Goal: Task Accomplishment & Management: Complete application form

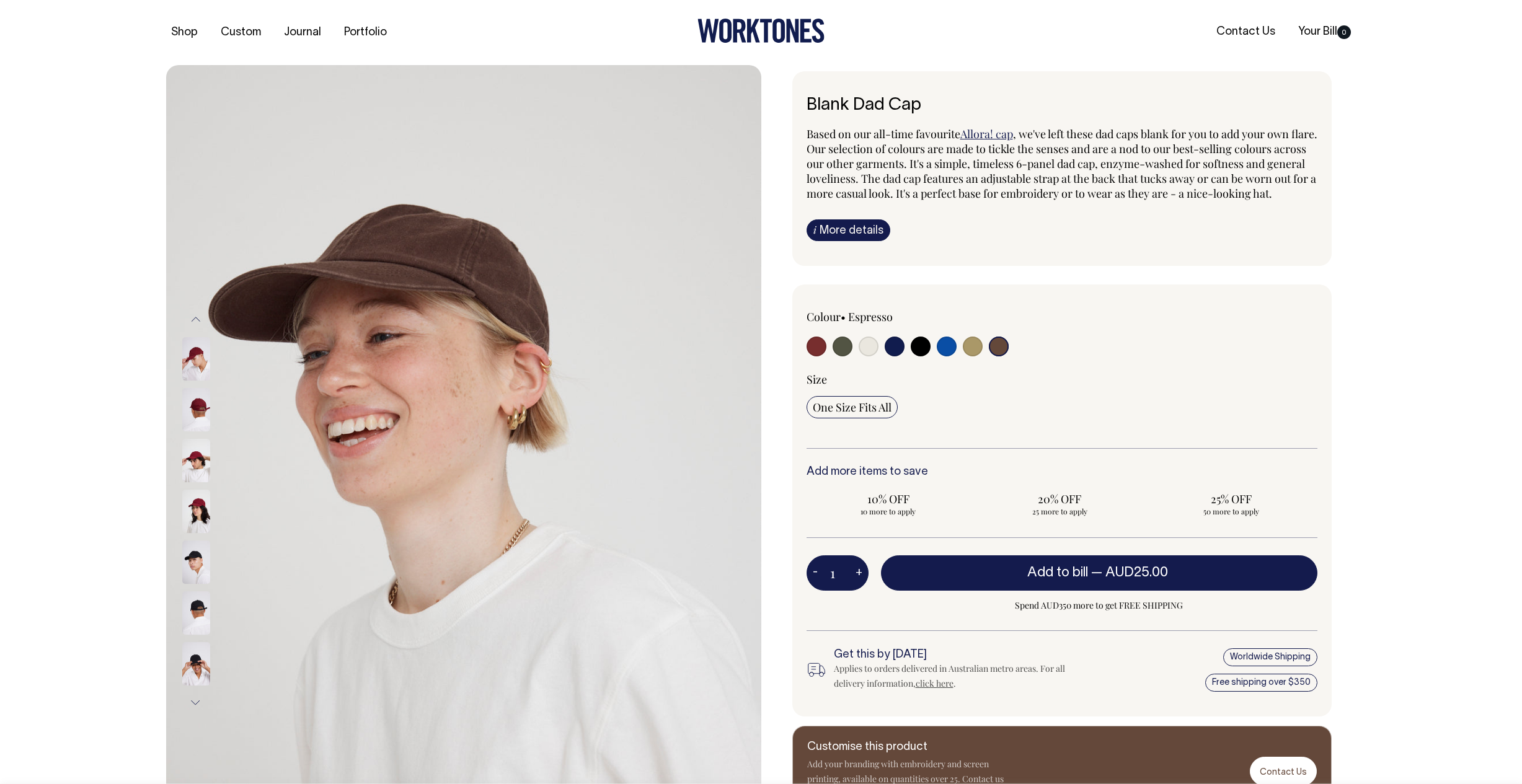
select select "Espresso"
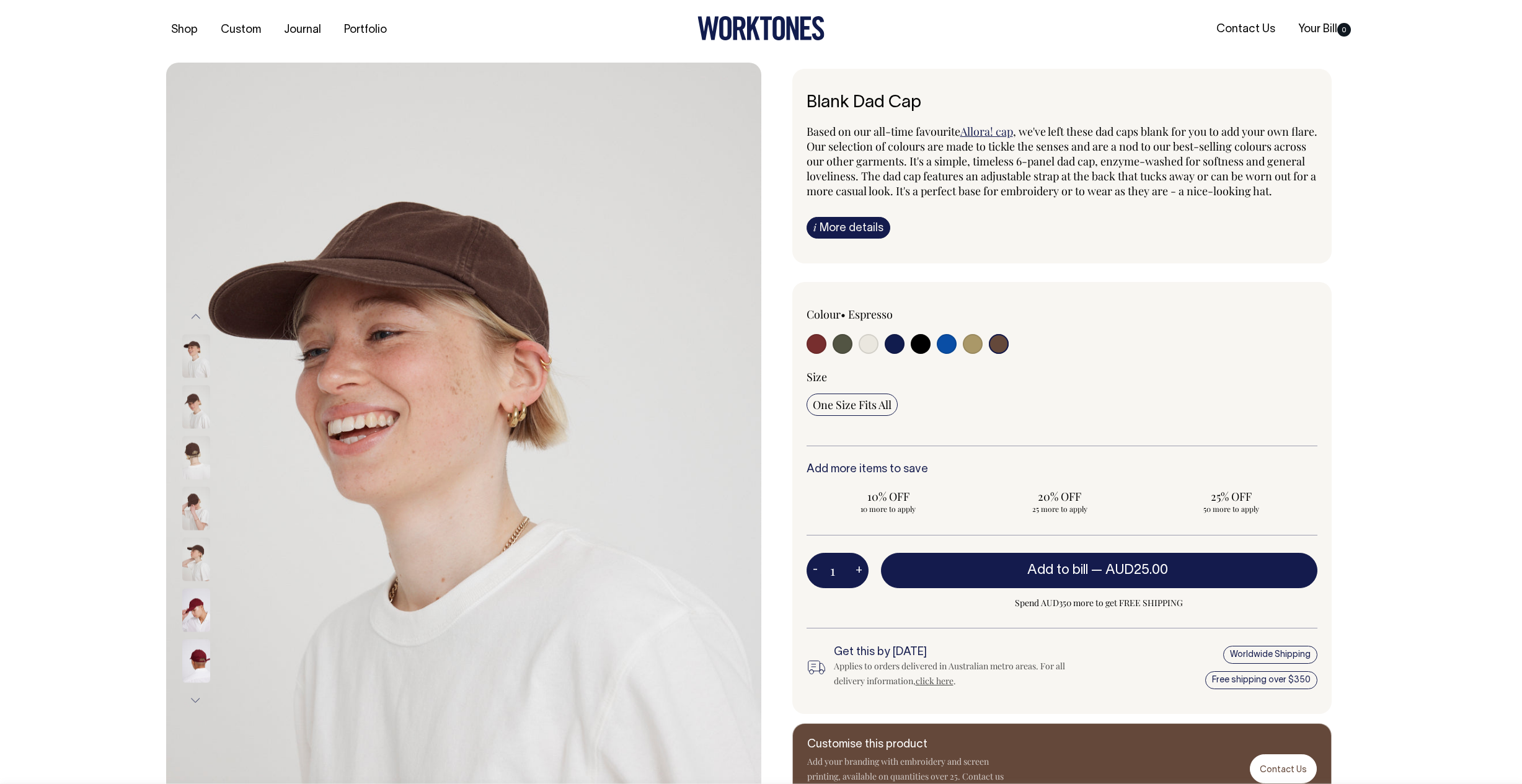
click at [1000, 354] on input "radio" at bounding box center [998, 343] width 20 height 20
click at [1000, 355] on input "radio" at bounding box center [998, 344] width 20 height 20
click at [1061, 514] on span "25 more to apply" at bounding box center [1059, 509] width 152 height 10
click at [1061, 518] on input "20% OFF 25 more to apply" at bounding box center [1060, 502] width 164 height 32
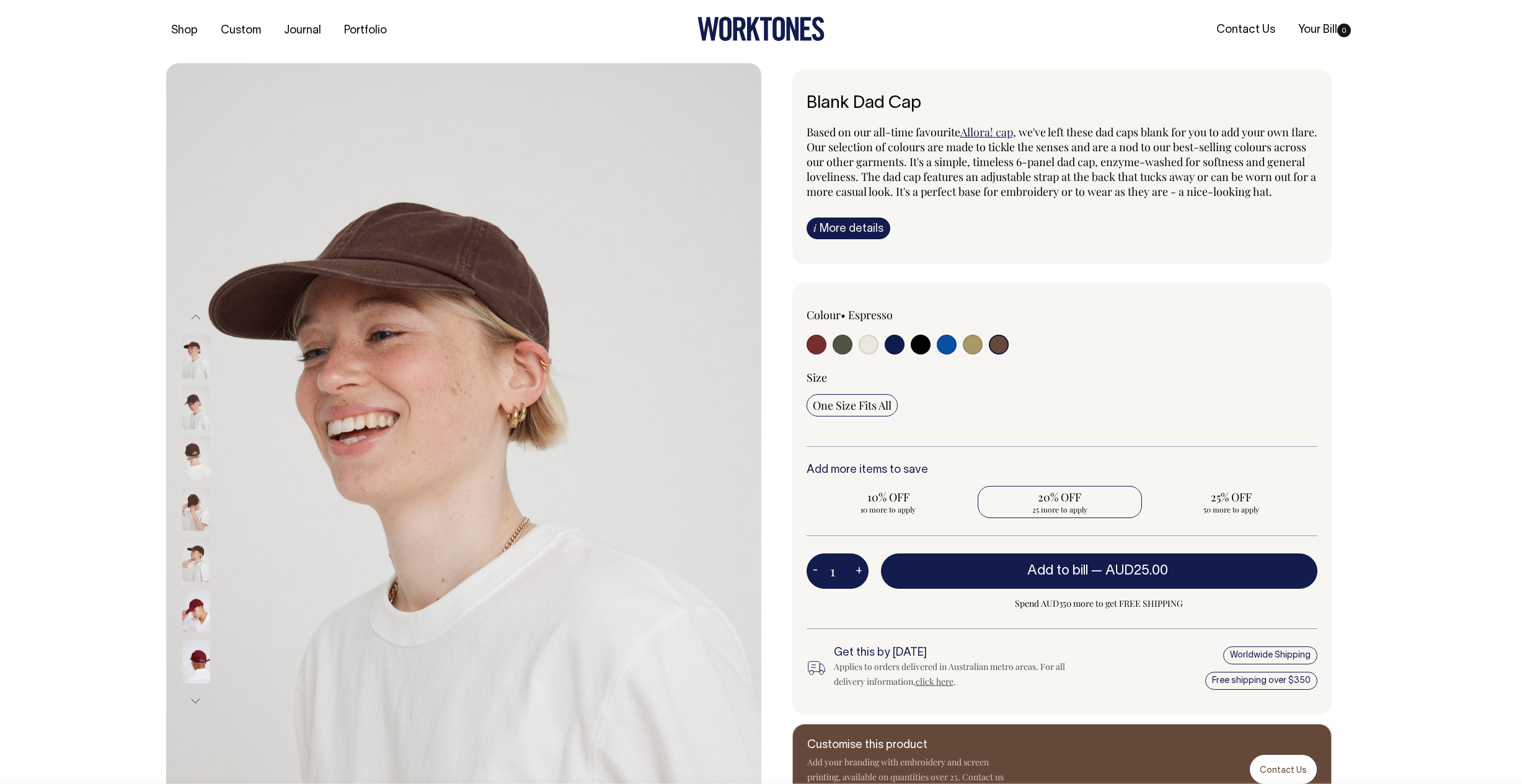
radio input "true"
type input "25"
radio input "true"
select select
type input "25"
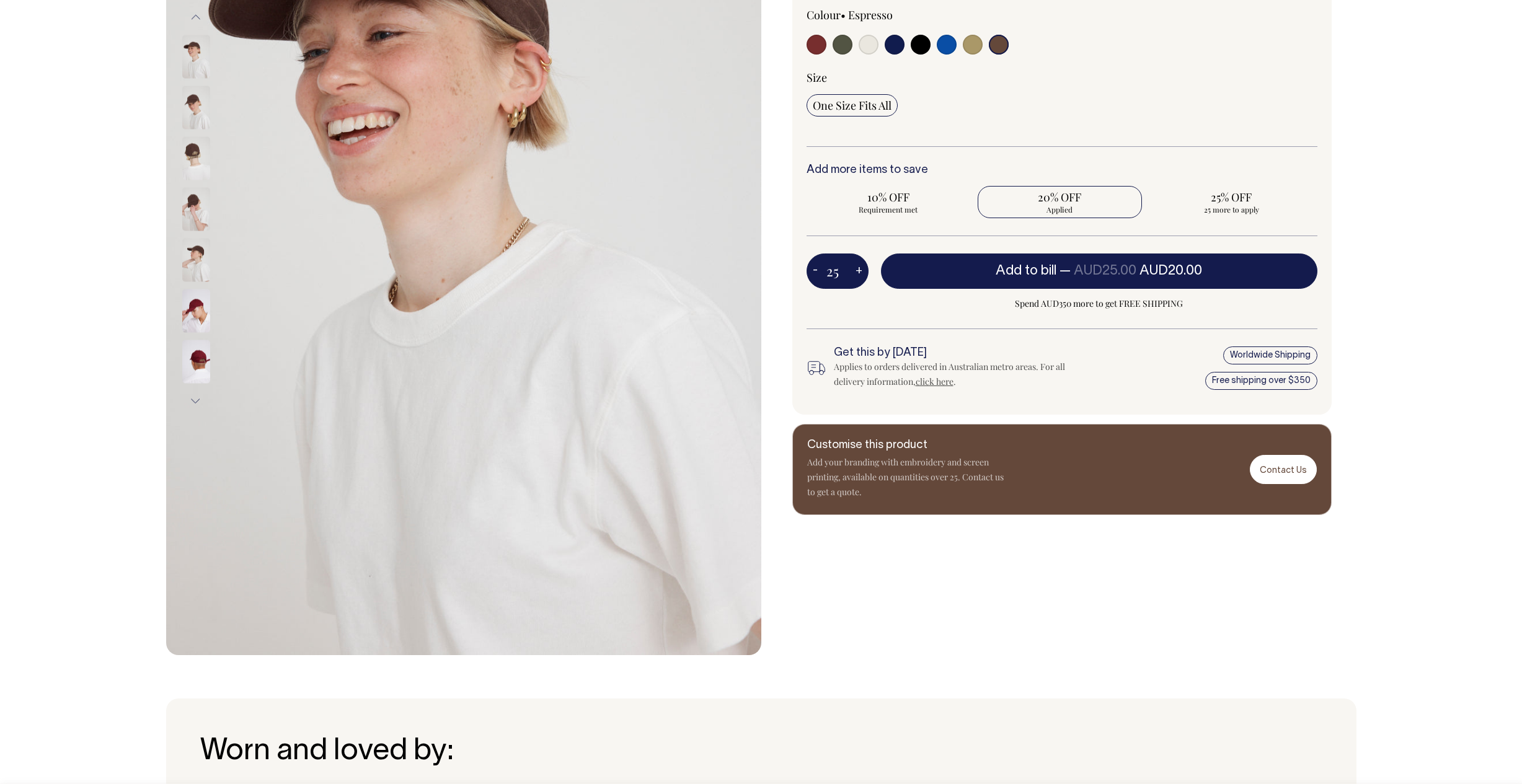
scroll to position [302, 0]
click at [1074, 485] on div "Customise this product Add your branding with embroidery and screen printing, a…" at bounding box center [1062, 468] width 539 height 91
drag, startPoint x: 1041, startPoint y: 500, endPoint x: 795, endPoint y: 457, distance: 249.7
click at [774, 457] on div "Blank Dad Cap Based on our all-time favourite Allora! cap , we've left these da…" at bounding box center [1058, 141] width 595 height 745
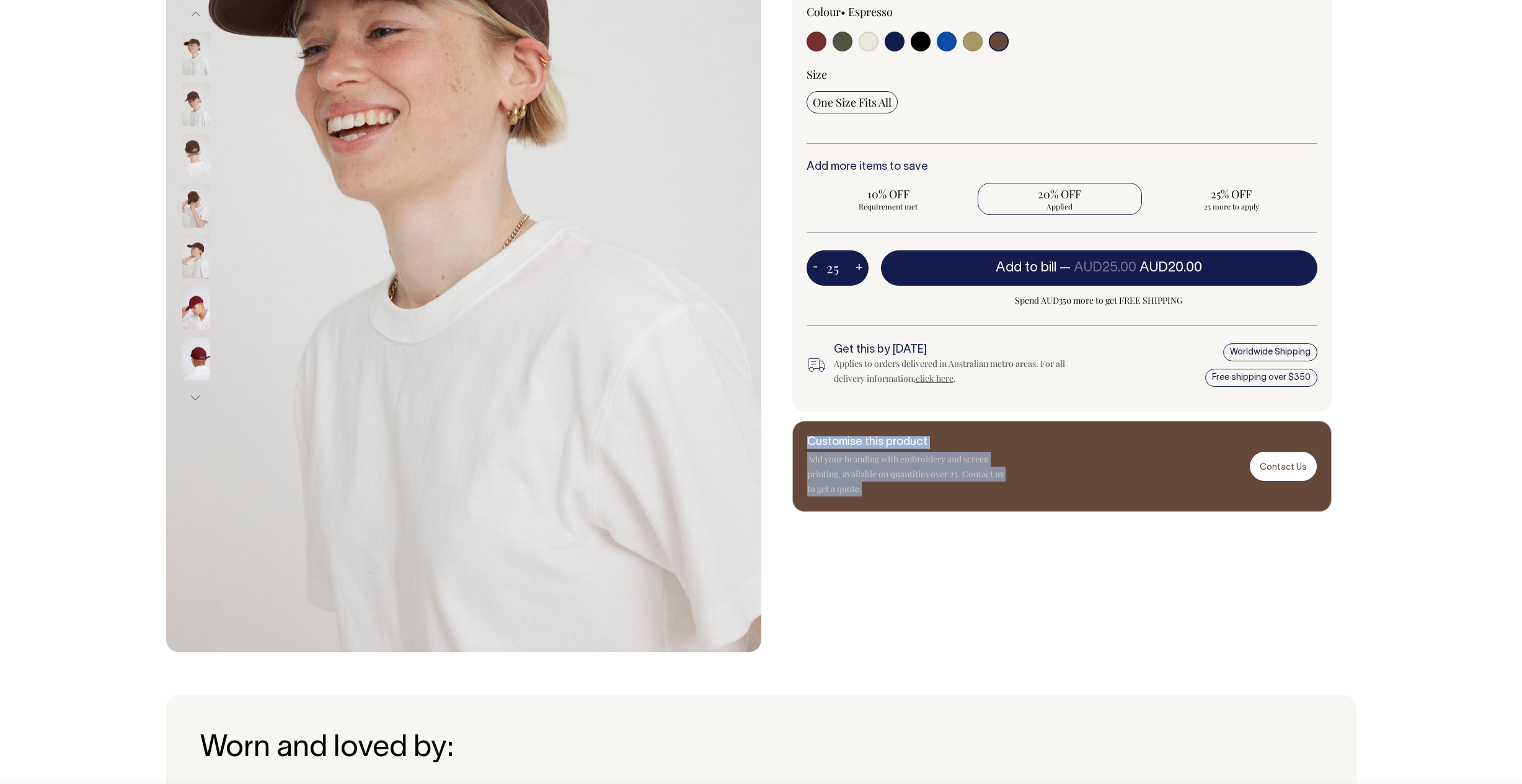
click at [980, 473] on p "Add your branding with embroidery and screen printing, available on quantities …" at bounding box center [906, 474] width 198 height 44
click at [1233, 487] on div "Customise this product Add your branding with embroidery and screen printing, a…" at bounding box center [1062, 465] width 539 height 91
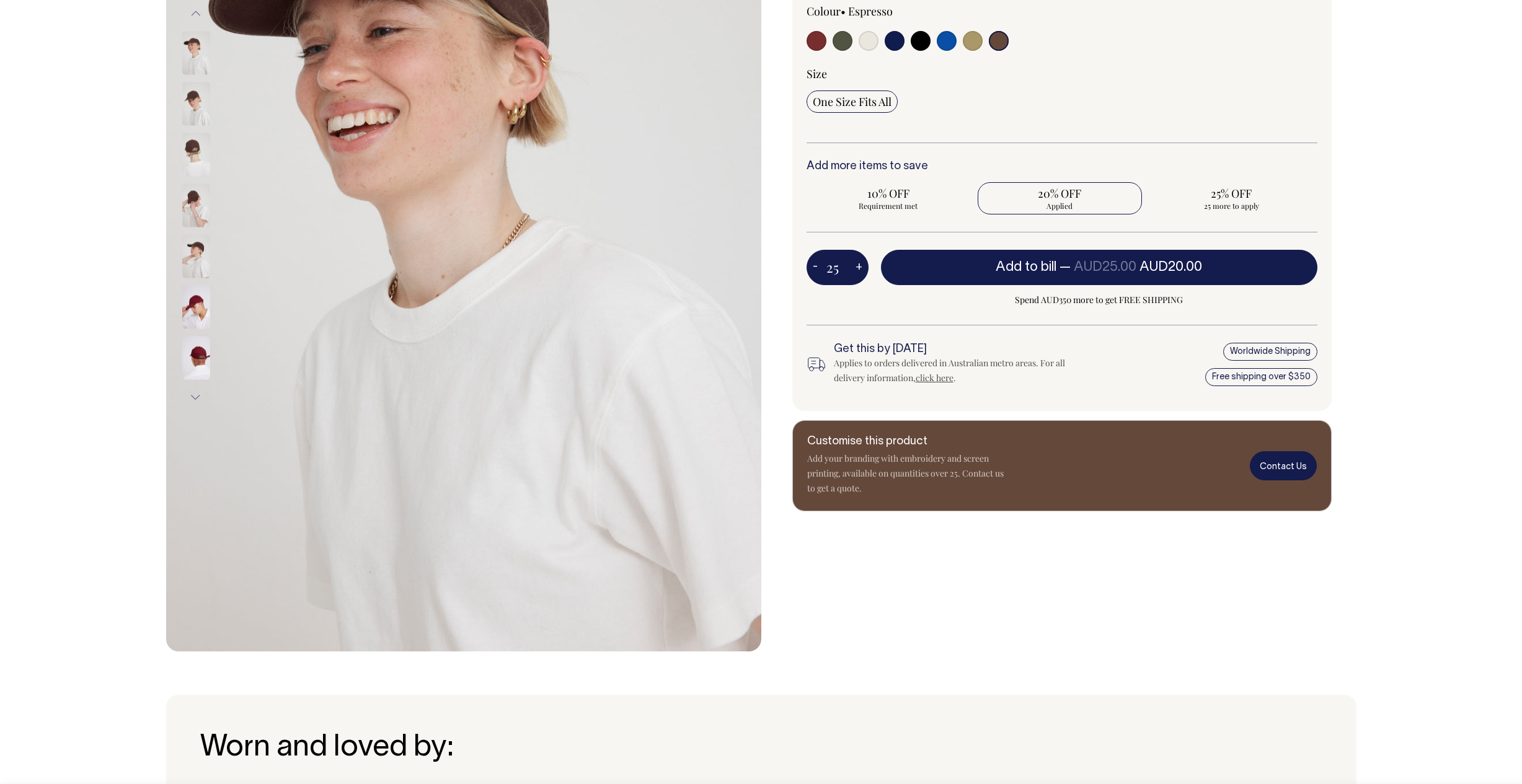
click at [1289, 479] on link "Contact Us" at bounding box center [1283, 466] width 67 height 29
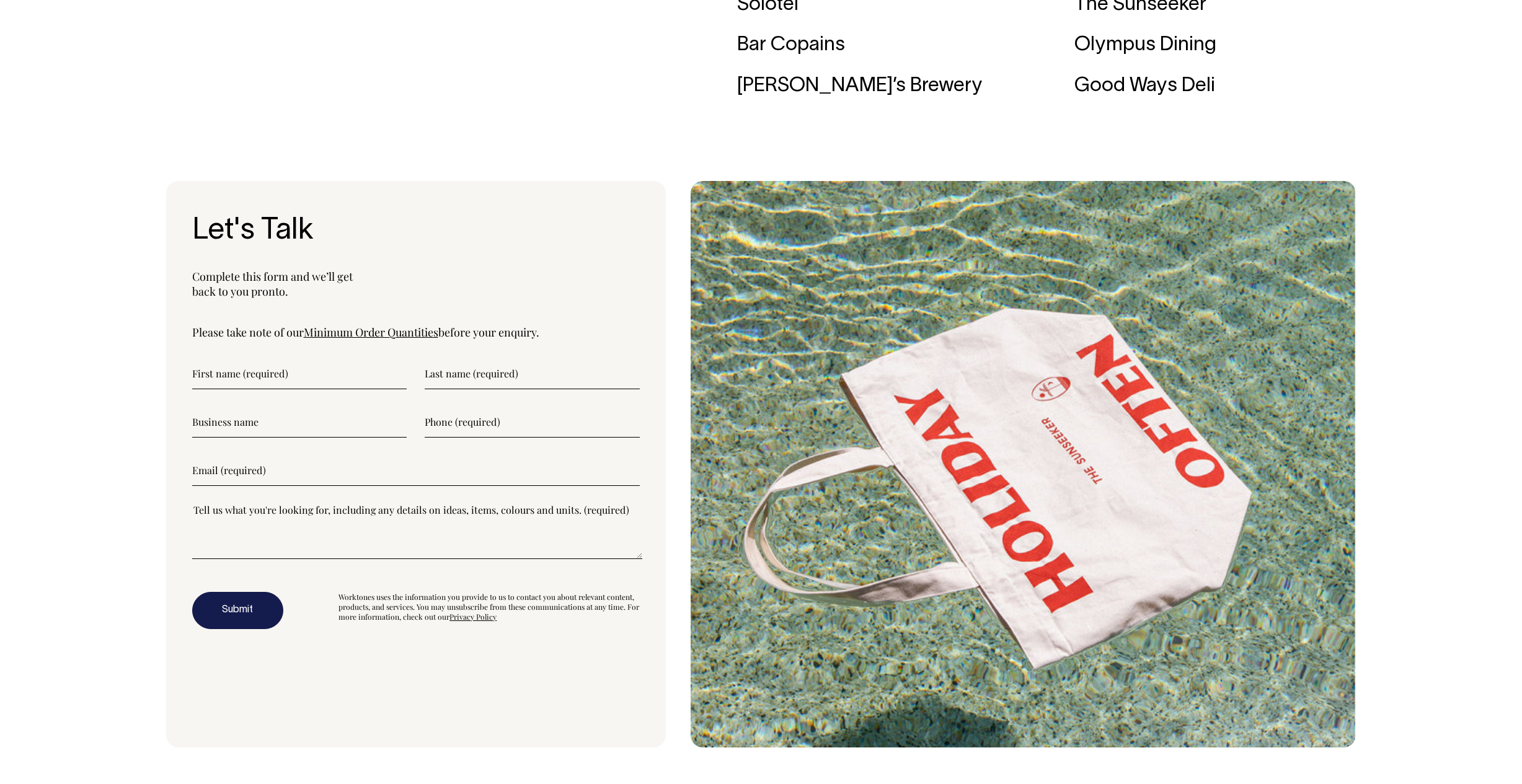
click at [265, 389] on input"] "text" at bounding box center [299, 373] width 215 height 31
type input"] "Chris"
click at [454, 389] on input"] "text" at bounding box center [532, 373] width 215 height 31
type input"] "Mawson"
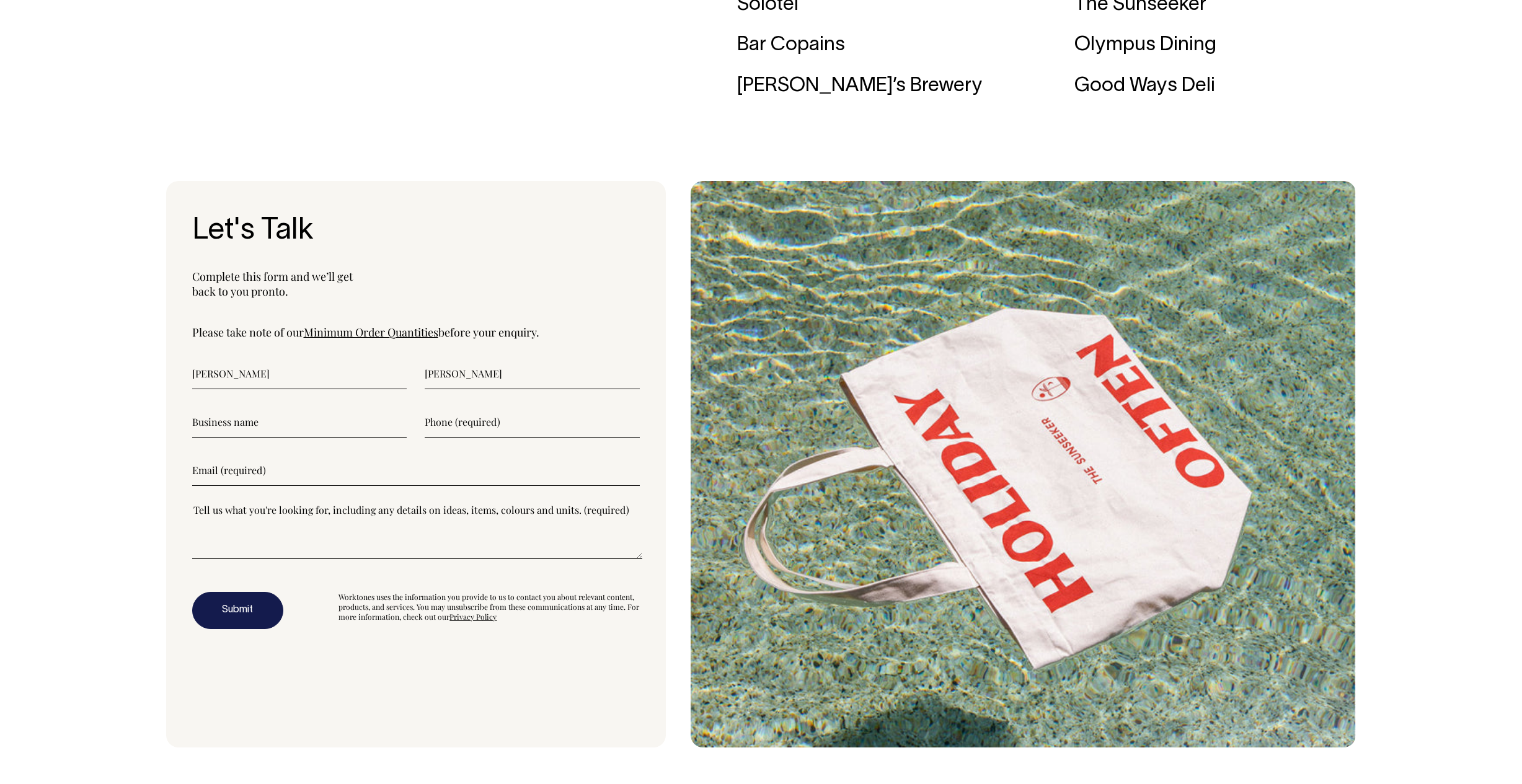
click at [243, 438] on input"] "text" at bounding box center [299, 421] width 215 height 31
click at [495, 438] on input"] "text" at bounding box center [532, 421] width 215 height 31
click at [314, 559] on textarea"] at bounding box center [417, 530] width 450 height 56
click at [298, 559] on textarea"] at bounding box center [417, 530] width 450 height 56
click at [288, 559] on textarea"] at bounding box center [417, 530] width 450 height 56
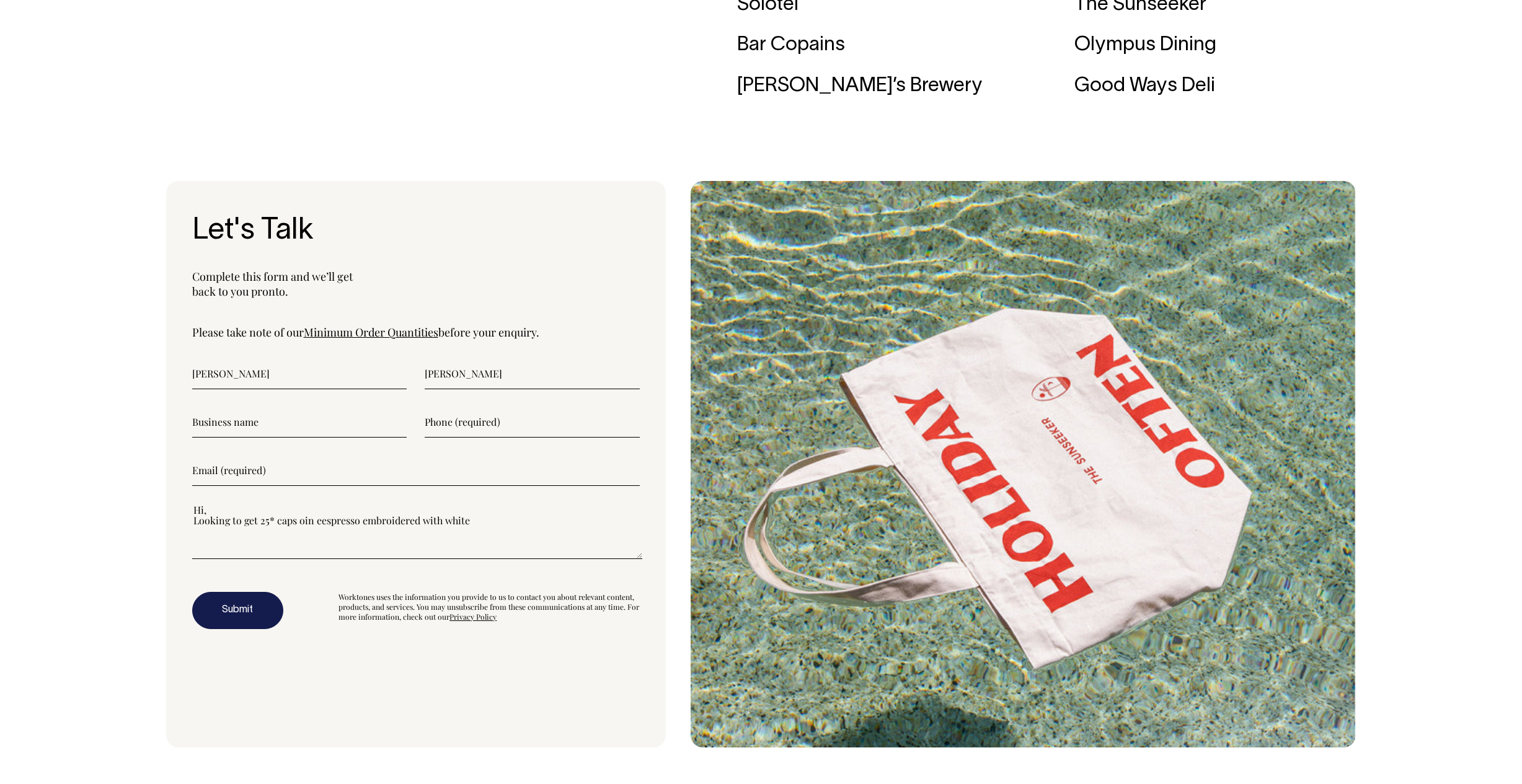
drag, startPoint x: 498, startPoint y: 550, endPoint x: 474, endPoint y: 540, distance: 26.0
click at [474, 540] on textarea"] "Hi, Looking to get 25* caps oin eespresso embroidered with white" at bounding box center [417, 530] width 450 height 56
click at [301, 543] on textarea"] "Hi, Looking to get 25* caps oin eespresso embroidered with white" at bounding box center [417, 530] width 450 height 56
drag, startPoint x: 297, startPoint y: 545, endPoint x: 272, endPoint y: 545, distance: 25.0
click at [296, 545] on textarea"] "Hi, Looking to get 25* caps in eespresso embroidered with white" at bounding box center [417, 530] width 450 height 56
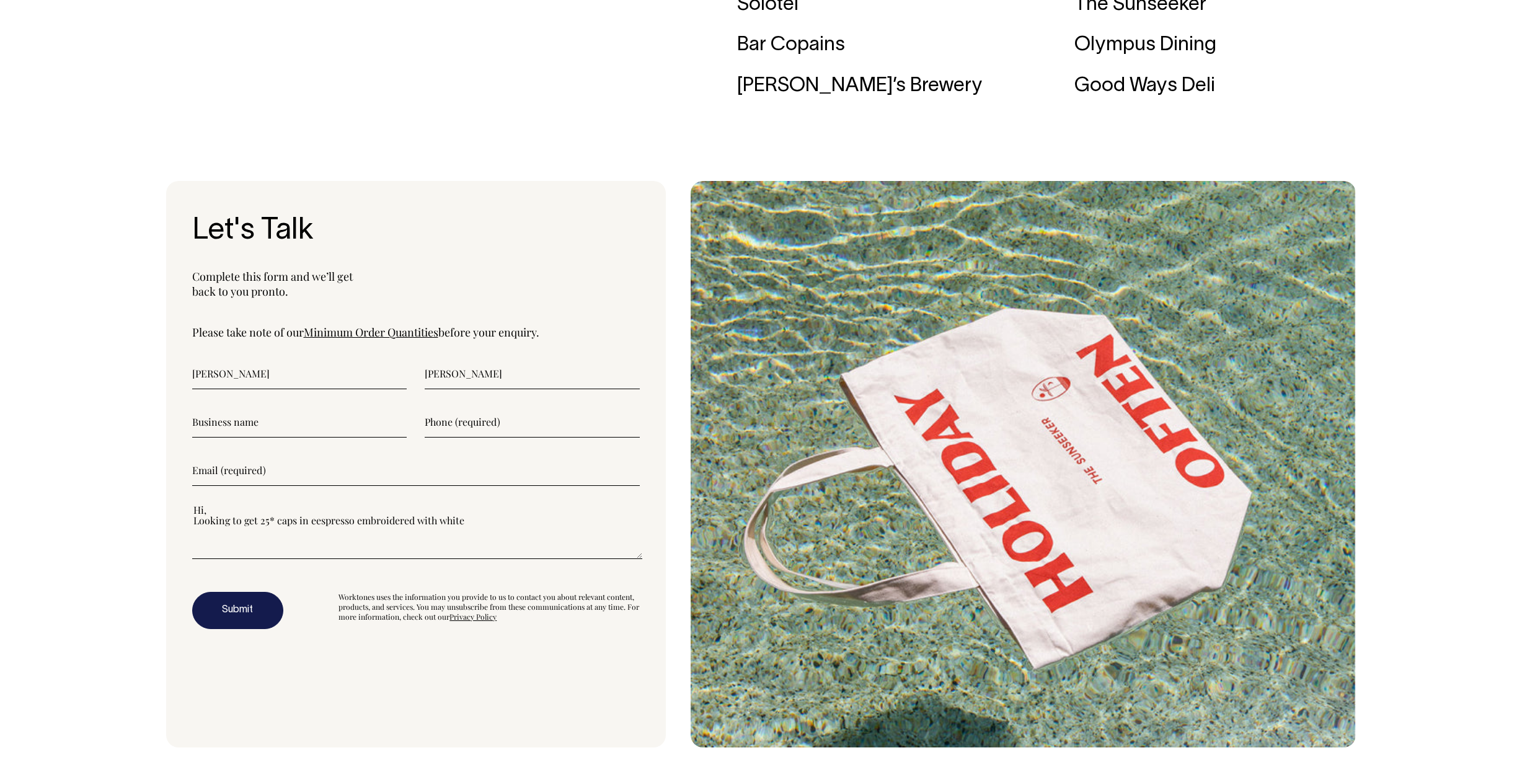
click at [263, 543] on textarea"] "Hi, Looking to get 25* caps in eespresso embroidered with white" at bounding box center [417, 530] width 450 height 56
click at [291, 545] on textarea"] "Hi, Looking to get 25* caps in eespresso embroidered with white" at bounding box center [417, 530] width 450 height 56
drag, startPoint x: 291, startPoint y: 545, endPoint x: 324, endPoint y: 548, distance: 33.1
click at [291, 545] on textarea"] "Hi, Looking to get 25* caps in eespresso embroidered with white" at bounding box center [417, 530] width 450 height 56
click at [318, 546] on textarea"] "Hi, Looking to get 25* caps in eespresso embroidered with white" at bounding box center [417, 530] width 450 height 56
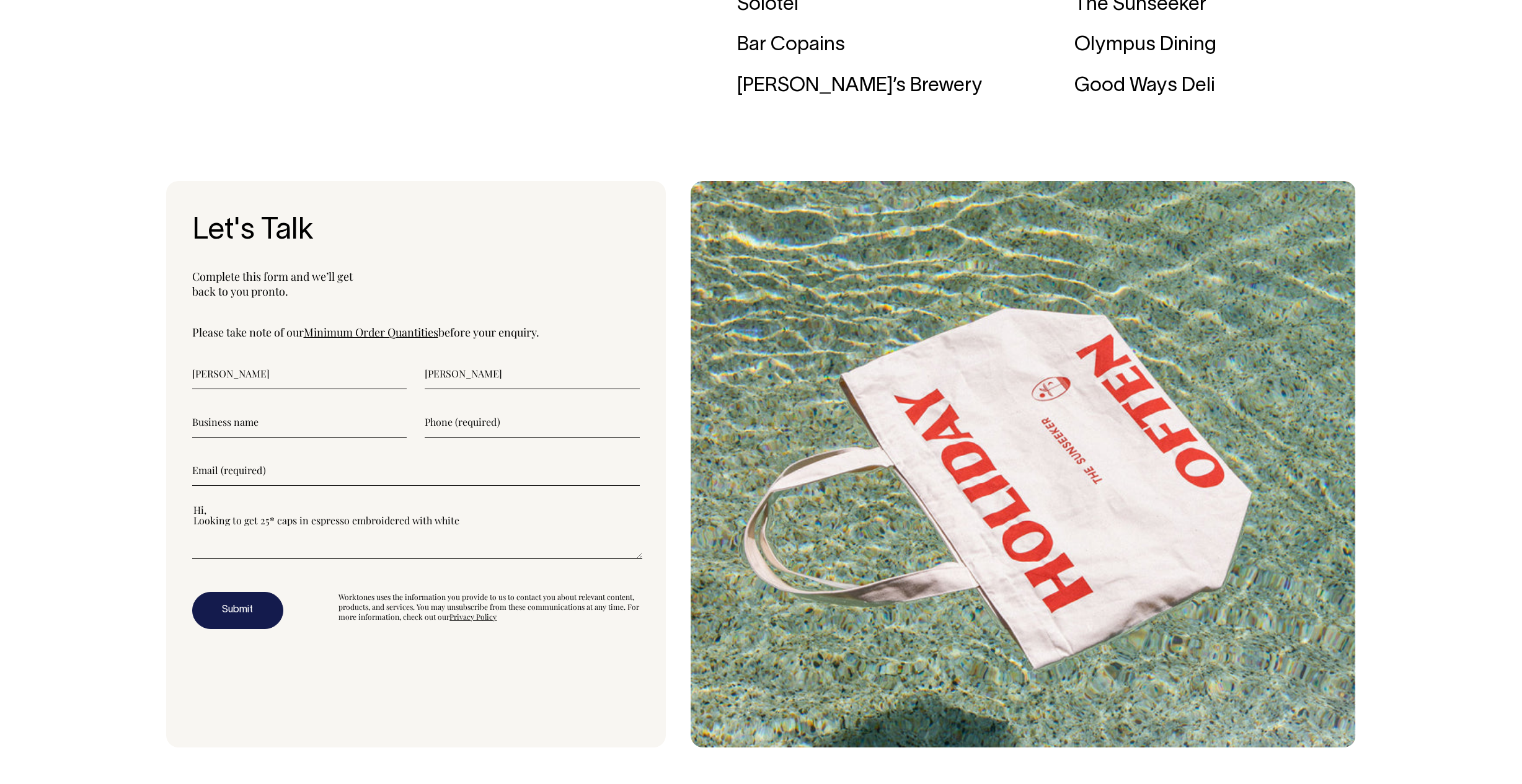
click at [483, 543] on textarea"] "Hi, Looking to get 25* caps in espresso embroidered with white" at bounding box center [417, 530] width 450 height 56
click at [366, 546] on textarea"] "Hi, Looking to get 25* caps in espresso embroidered in white" at bounding box center [417, 530] width 450 height 56
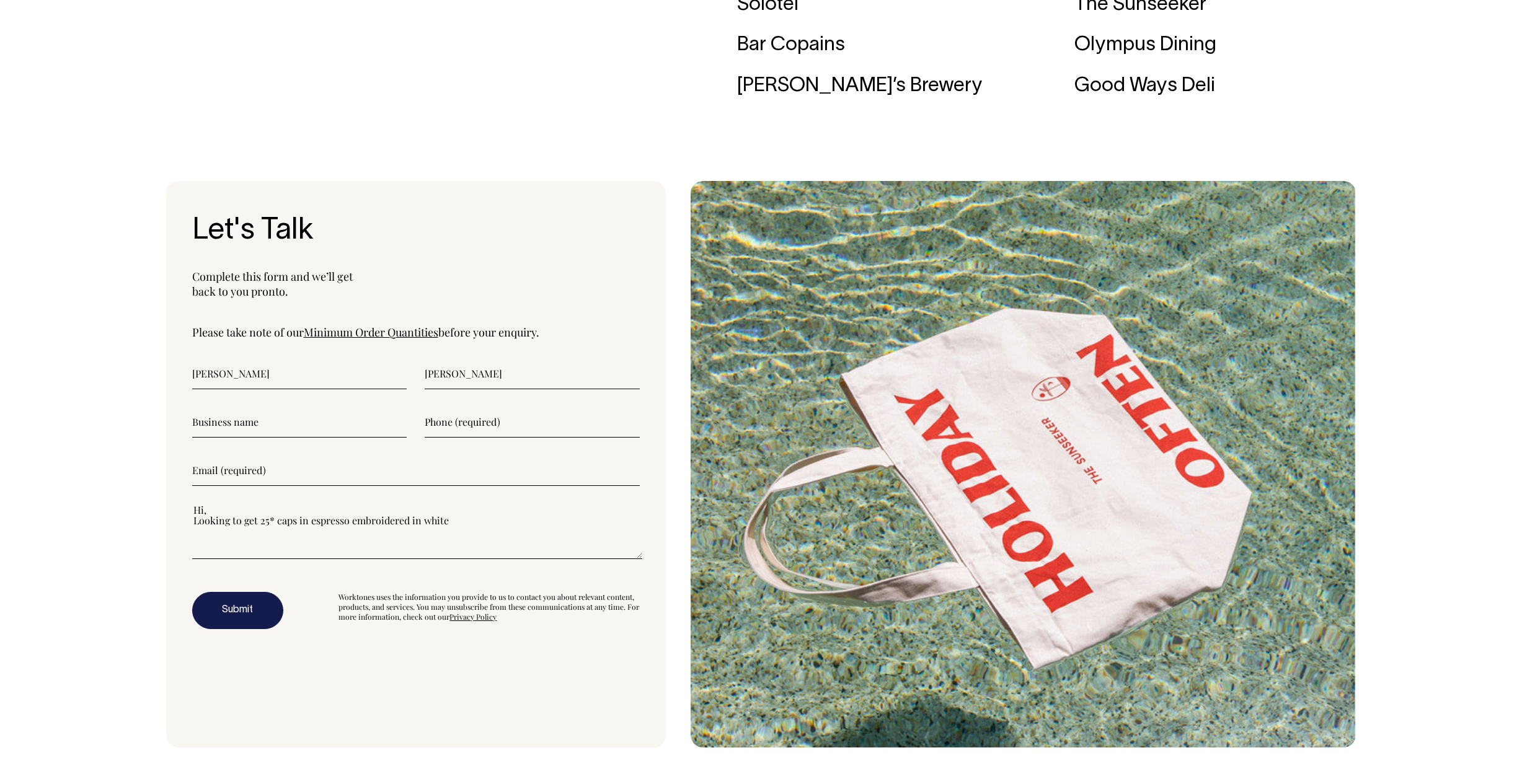
click at [452, 548] on textarea"] "Hi, Looking to get 25* caps in espresso embroidered in white" at bounding box center [417, 530] width 450 height 56
click at [469, 541] on textarea"] "Hi, Looking to get 25* caps in espresso embroidered in white" at bounding box center [417, 530] width 450 height 56
click at [465, 541] on textarea"] "Hi, Looking to get 25* caps in espresso embroidered in white" at bounding box center [417, 530] width 450 height 56
drag, startPoint x: 420, startPoint y: 545, endPoint x: 476, endPoint y: 556, distance: 57.1
click at [410, 544] on textarea"] "Hi, Looking to get 25* caps in espresso embroidered in white" at bounding box center [417, 530] width 450 height 56
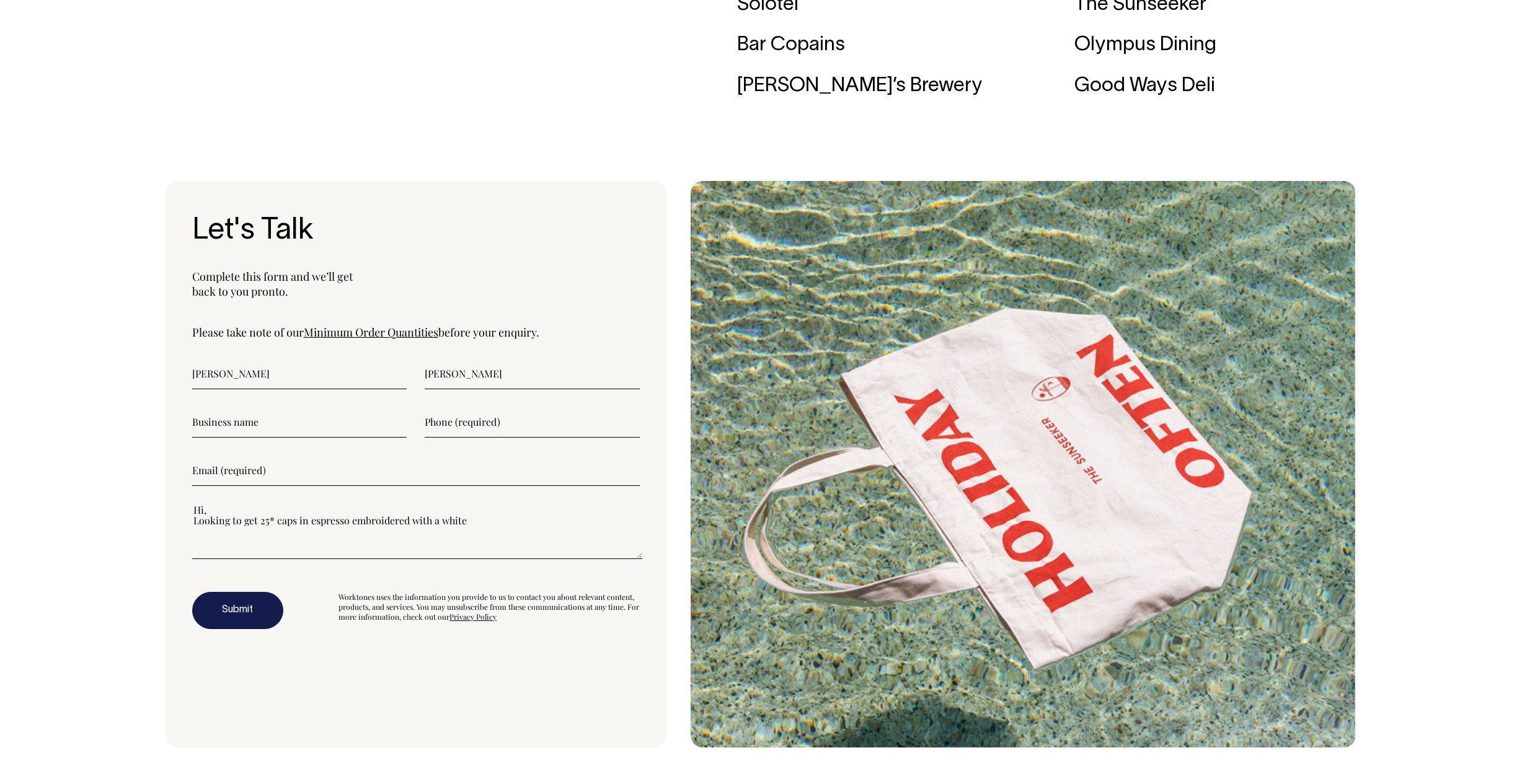
click at [493, 548] on textarea"] "Hi, Looking to get 25* caps in espresso embroidered with a white" at bounding box center [417, 530] width 450 height 56
click at [522, 546] on textarea"] "Hi, Looking to get 25* caps in espresso embroidered with a white motif (apporx …" at bounding box center [417, 530] width 450 height 56
click at [587, 542] on textarea"] "Hi, Looking to get 25* caps in espresso embroidered with a white motif (approx …" at bounding box center [417, 530] width 450 height 56
drag, startPoint x: 578, startPoint y: 543, endPoint x: 565, endPoint y: 541, distance: 13.2
click at [563, 541] on textarea"] "Hi, Looking to get 25* caps in espresso embroidered with a white motif (approx …" at bounding box center [417, 530] width 450 height 56
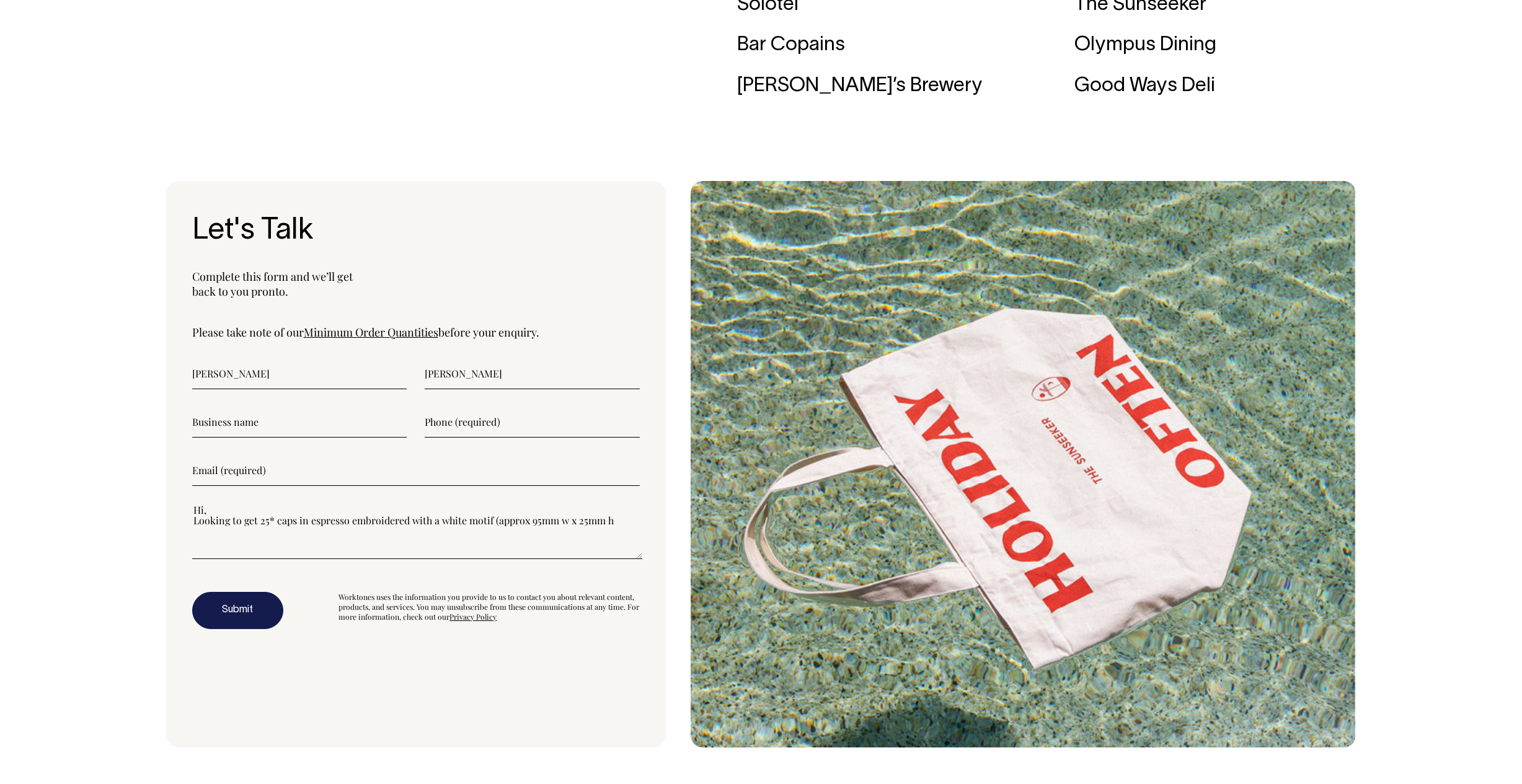
type textarea"] "Hi, Looking to get 25* caps in espresso embroidered with a white motif (approx …"
click at [293, 486] on input"] "email" at bounding box center [415, 470] width 447 height 31
type input"] "chgmawson@gmail.com"
type input"] "TBWA Sydney"
type input"] "0416353817"
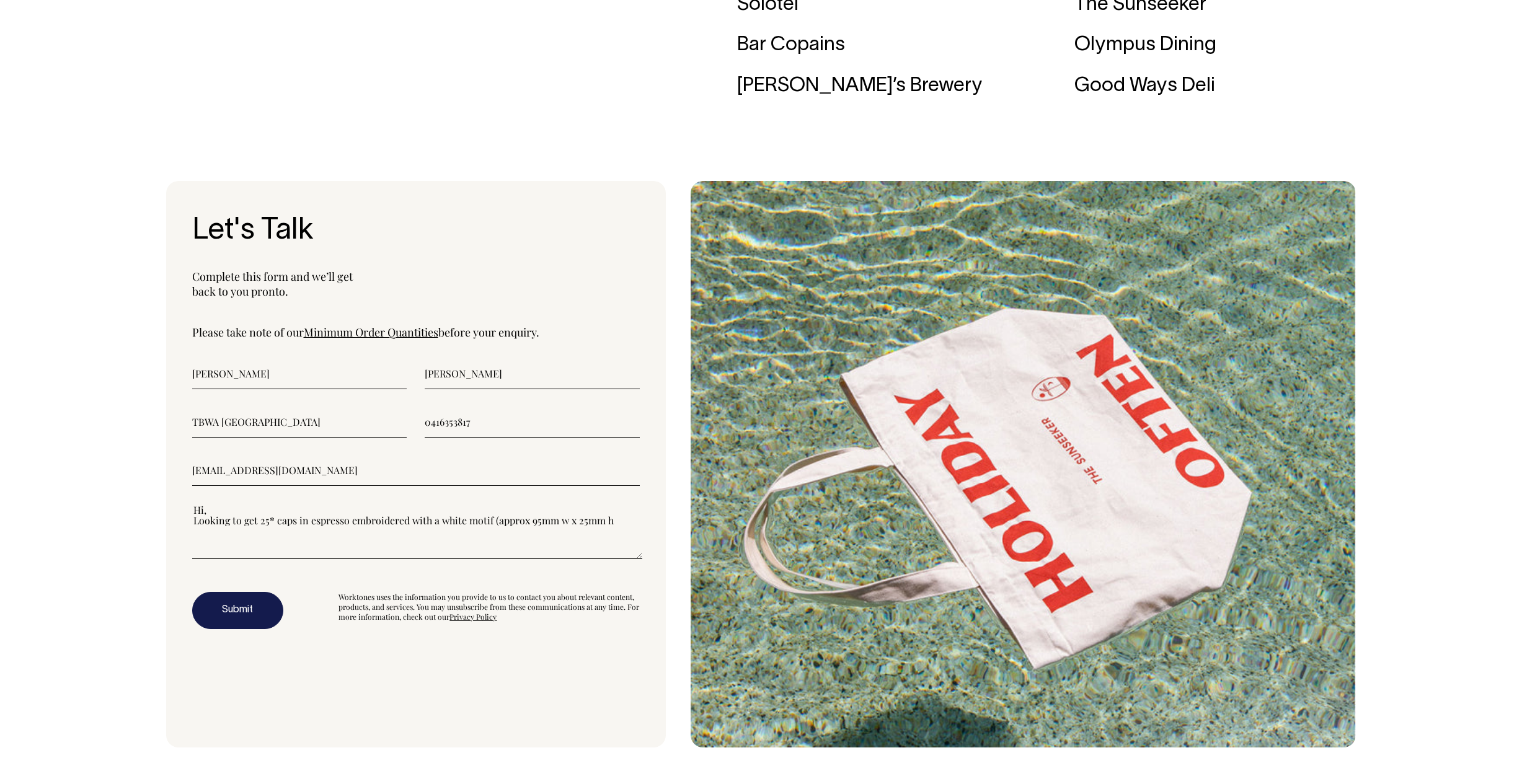
drag, startPoint x: 251, startPoint y: 446, endPoint x: 135, endPoint y: 433, distance: 116.7
click at [135, 433] on div "Let's Talk Complete this form and we’ll get back to you pronto. Please take not…" at bounding box center [761, 464] width 1522 height 566
drag, startPoint x: 516, startPoint y: 446, endPoint x: 366, endPoint y: 443, distance: 150.0
click at [364, 438] on div "0416353817" at bounding box center [415, 421] width 447 height 31
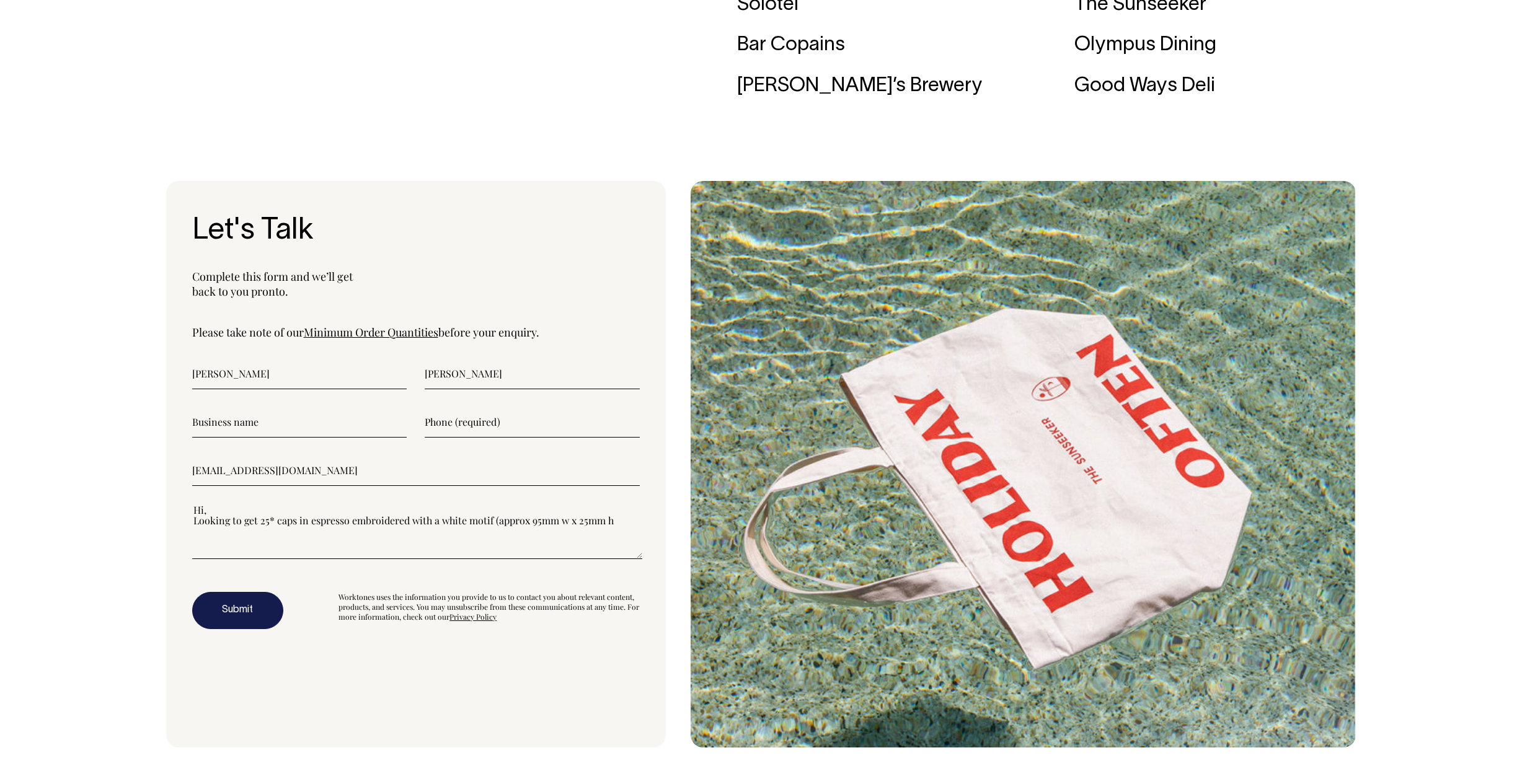
click at [505, 438] on input"] "text" at bounding box center [532, 421] width 215 height 31
click at [310, 486] on input"] "chgmawson@gmail.com" at bounding box center [415, 470] width 447 height 31
click at [368, 486] on input"] "chgmawson@gmail.com" at bounding box center [415, 470] width 447 height 31
click at [206, 545] on textarea"] "Hi, Looking to get 25* caps in espresso embroidered with a white motif (approx …" at bounding box center [417, 530] width 450 height 56
click at [259, 545] on textarea"] "Hi, Looking to get 25* caps in espresso embroidered with a white motif (approx …" at bounding box center [417, 530] width 450 height 56
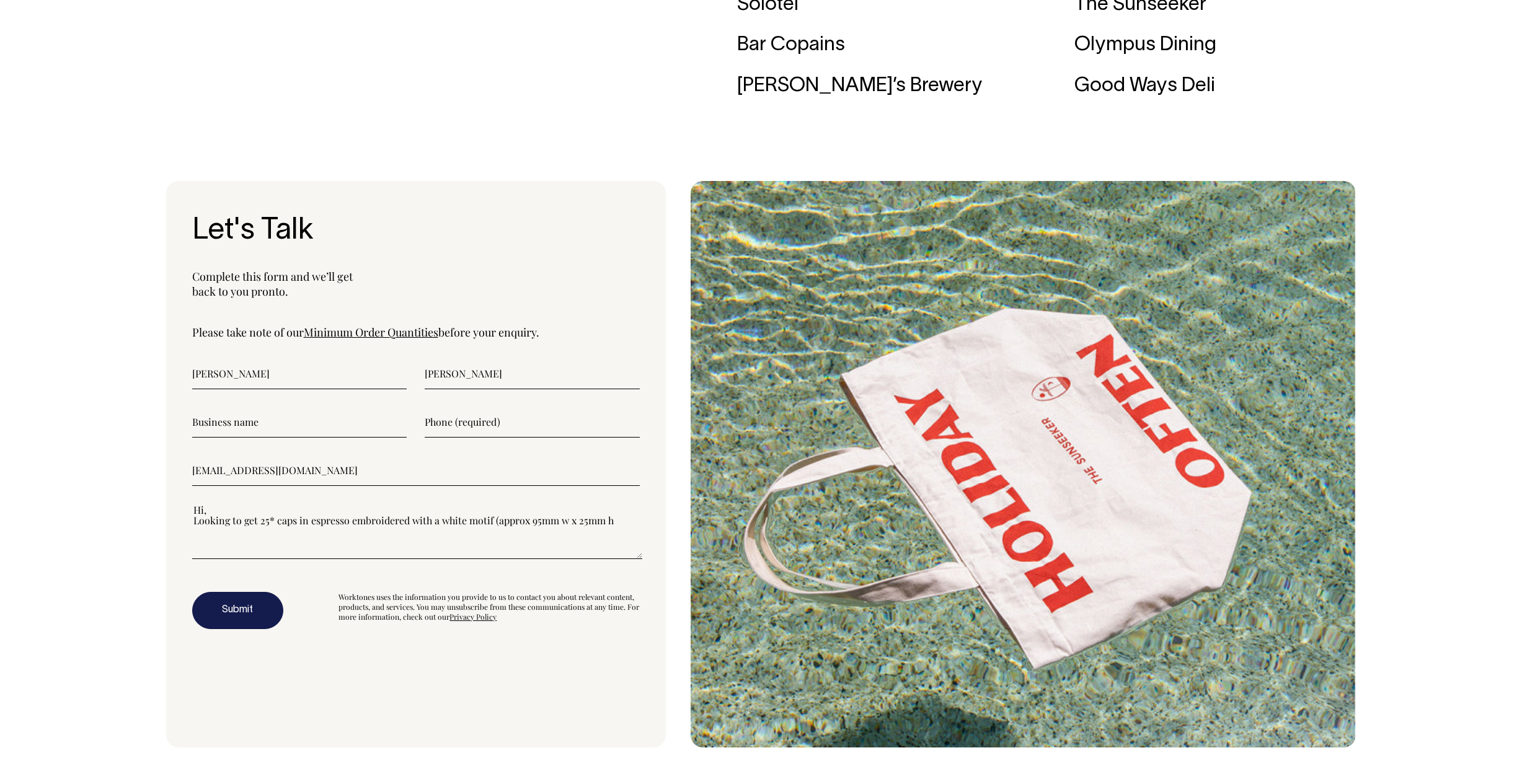
click at [259, 545] on textarea"] "Hi, Looking to get 25* caps in espresso embroidered with a white motif (approx …" at bounding box center [417, 530] width 450 height 56
click at [380, 547] on textarea"] "Hi, Looking to get 25* caps in espresso embroidered with a white motif (approx …" at bounding box center [417, 530] width 450 height 56
click at [350, 541] on textarea"] "Hi, Looking to get 25* caps in espresso embroidered with a white motif (approx …" at bounding box center [417, 530] width 450 height 56
click at [343, 543] on textarea"] "Hi, Looking to get 25* caps in espresso embroidered with a white motif (approx …" at bounding box center [417, 530] width 450 height 56
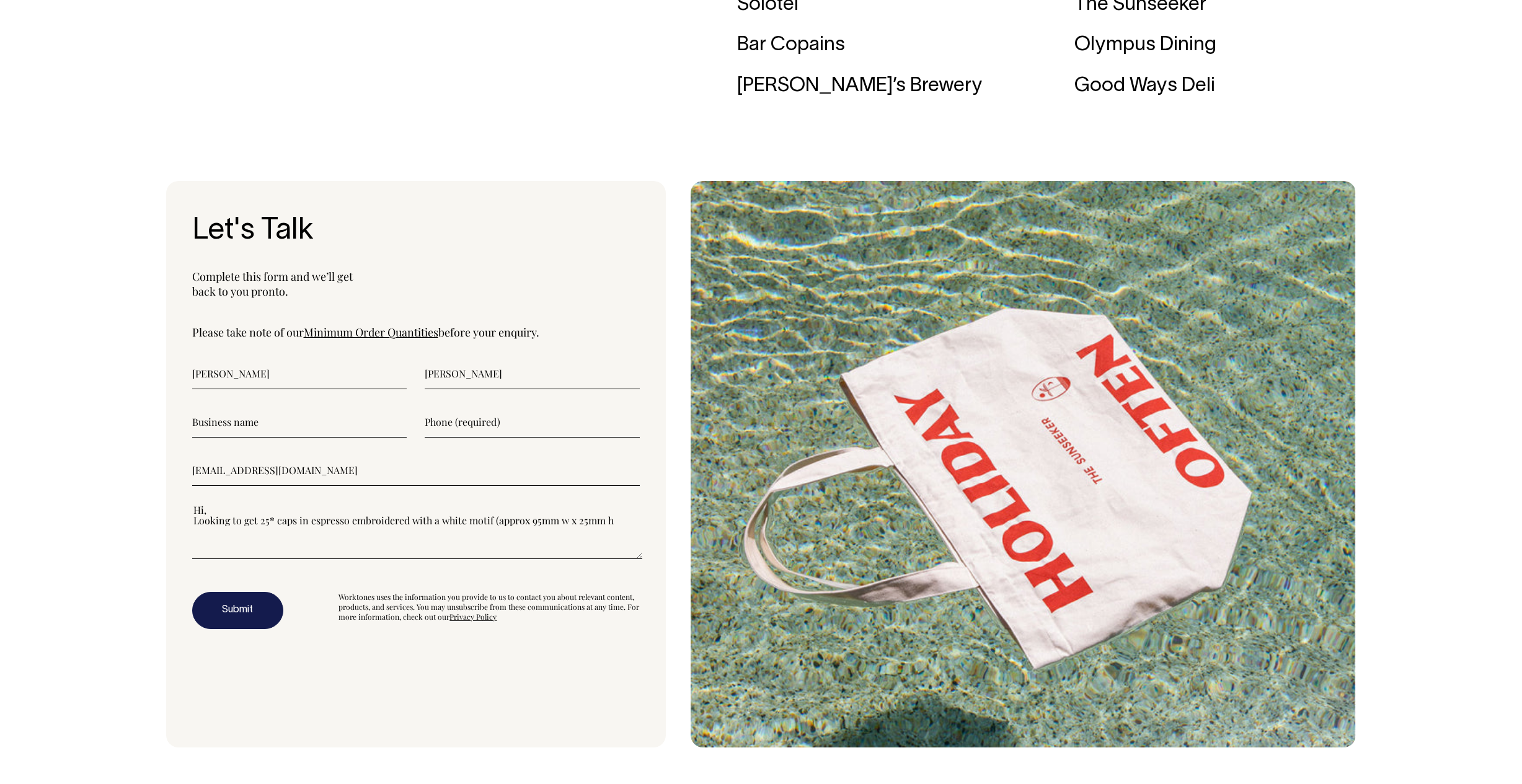
click at [616, 543] on textarea"] "Hi, Looking to get 25* caps in espresso embroidered with a white motif (approx …" at bounding box center [417, 530] width 450 height 56
click at [409, 554] on textarea"] "Hi, Looking to get 25* caps in espresso embroidered with a white motif (approx …" at bounding box center [417, 530] width 450 height 56
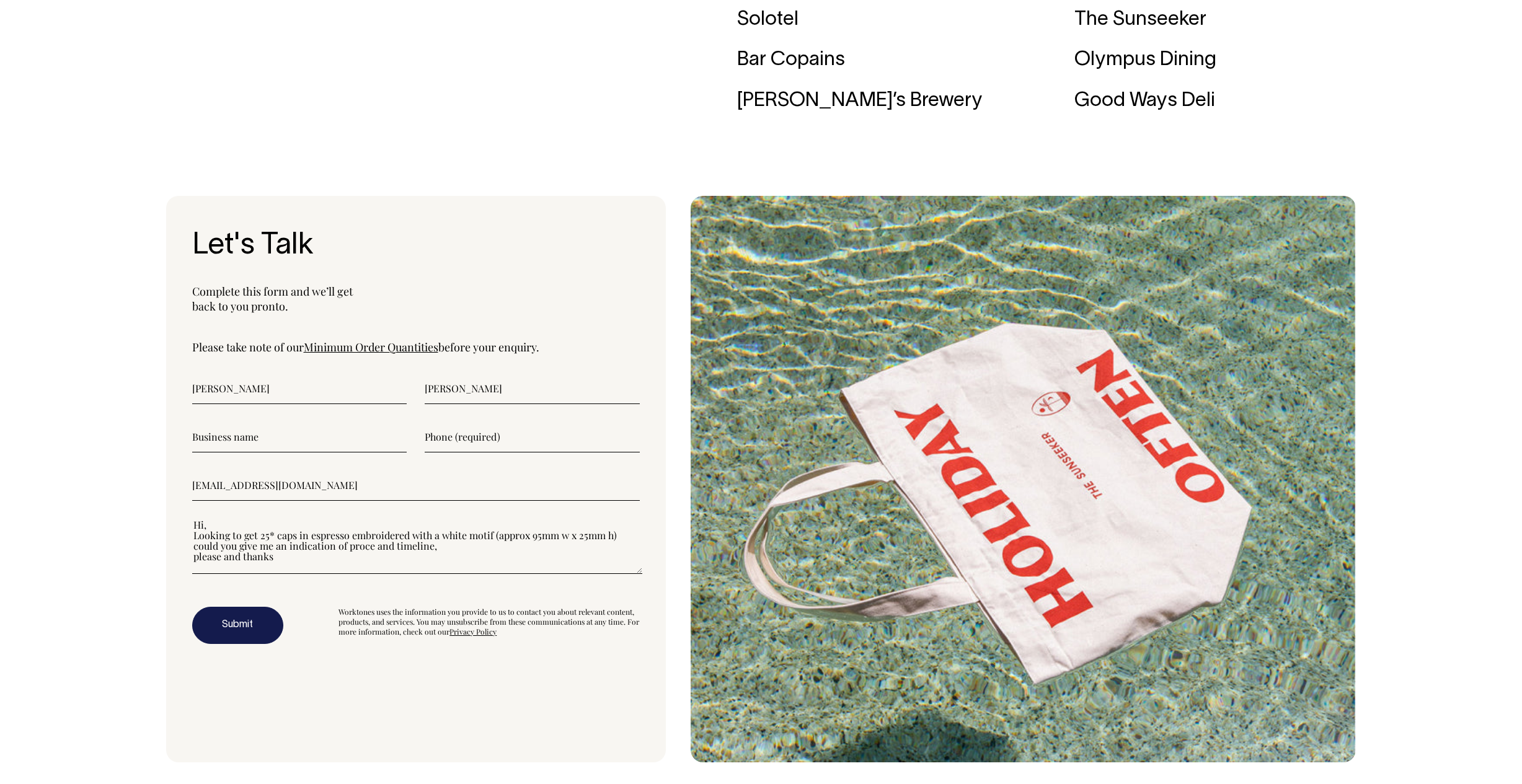
scroll to position [4146, 0]
click at [279, 574] on textarea"] "Hi, Looking to get 25* caps in espresso embroidered with a white motif (approx …" at bounding box center [417, 545] width 450 height 56
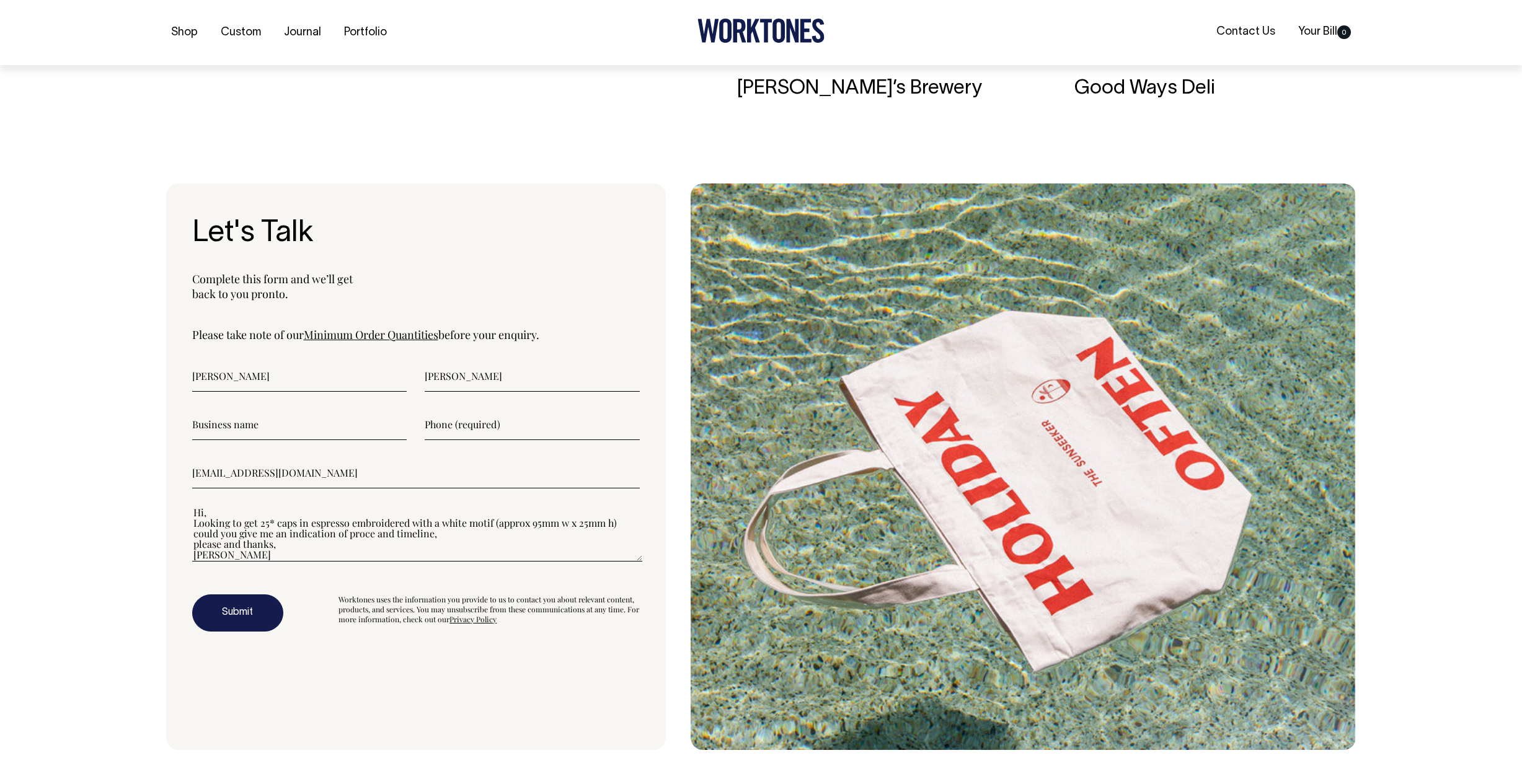
type textarea"] "Hi, Looking to get 25* caps in espresso embroidered with a white motif (approx …"
click at [488, 439] on input"] "text" at bounding box center [532, 424] width 215 height 31
click at [460, 439] on input"] "text" at bounding box center [532, 424] width 215 height 31
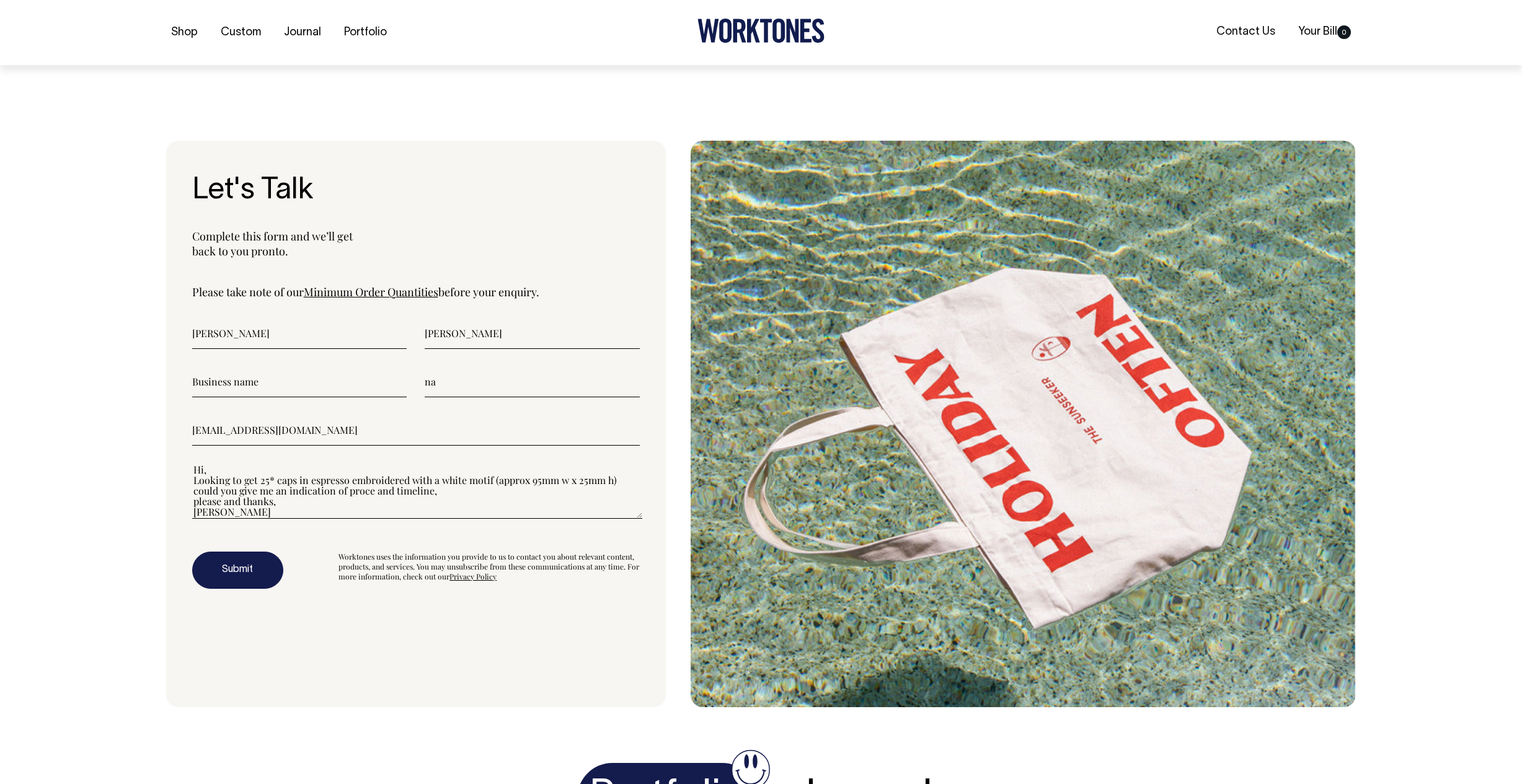
scroll to position [4201, 0]
type input"] "na"
click at [334, 512] on textarea"] "Hi, Looking to get 25* caps in espresso embroidered with a white motif (approx …" at bounding box center [417, 490] width 450 height 56
click at [430, 513] on textarea"] "Hi, Looking to get 25* caps in espresso embroidered with a white motif (approx …" at bounding box center [417, 490] width 450 height 56
click at [192, 518] on textarea"] "Hi, Looking to get 25* caps in espresso embroidered with a white motif (approx …" at bounding box center [417, 490] width 450 height 56
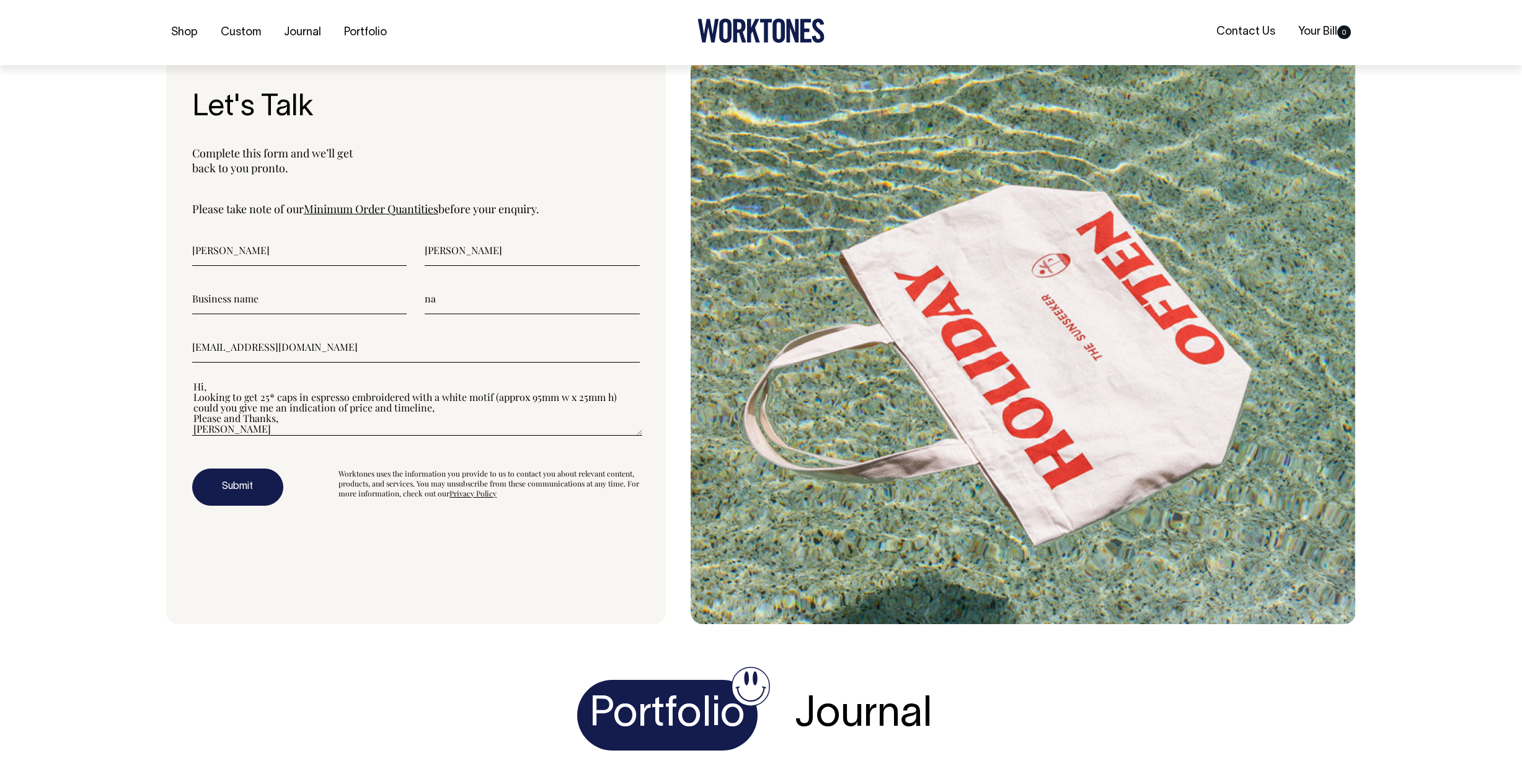
scroll to position [4284, 0]
drag, startPoint x: 401, startPoint y: 234, endPoint x: 1483, endPoint y: 97, distance: 1090.6
click at [361, 216] on link "Minimum Order Quantities" at bounding box center [371, 208] width 135 height 15
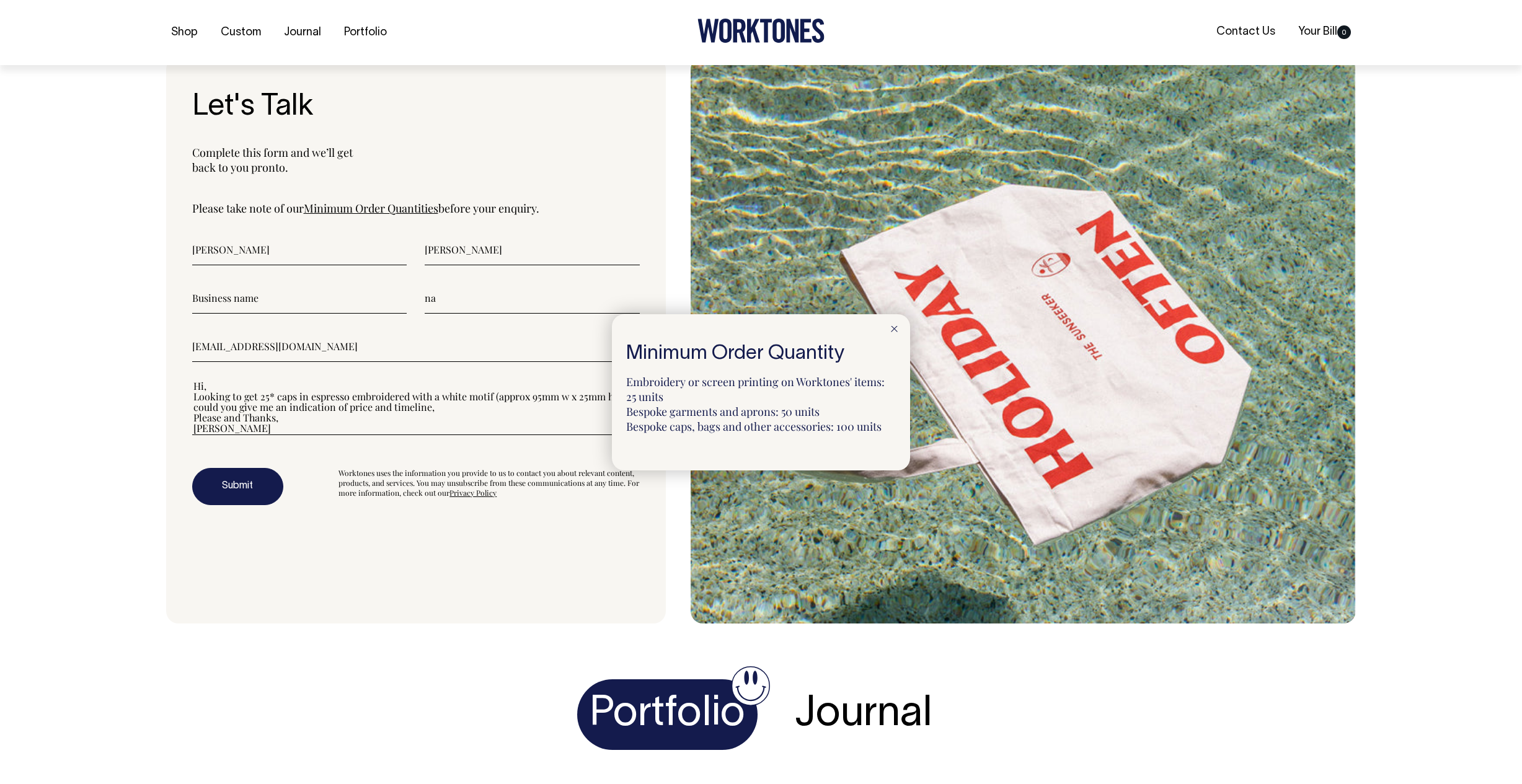
click at [894, 326] on icon at bounding box center [894, 329] width 6 height 6
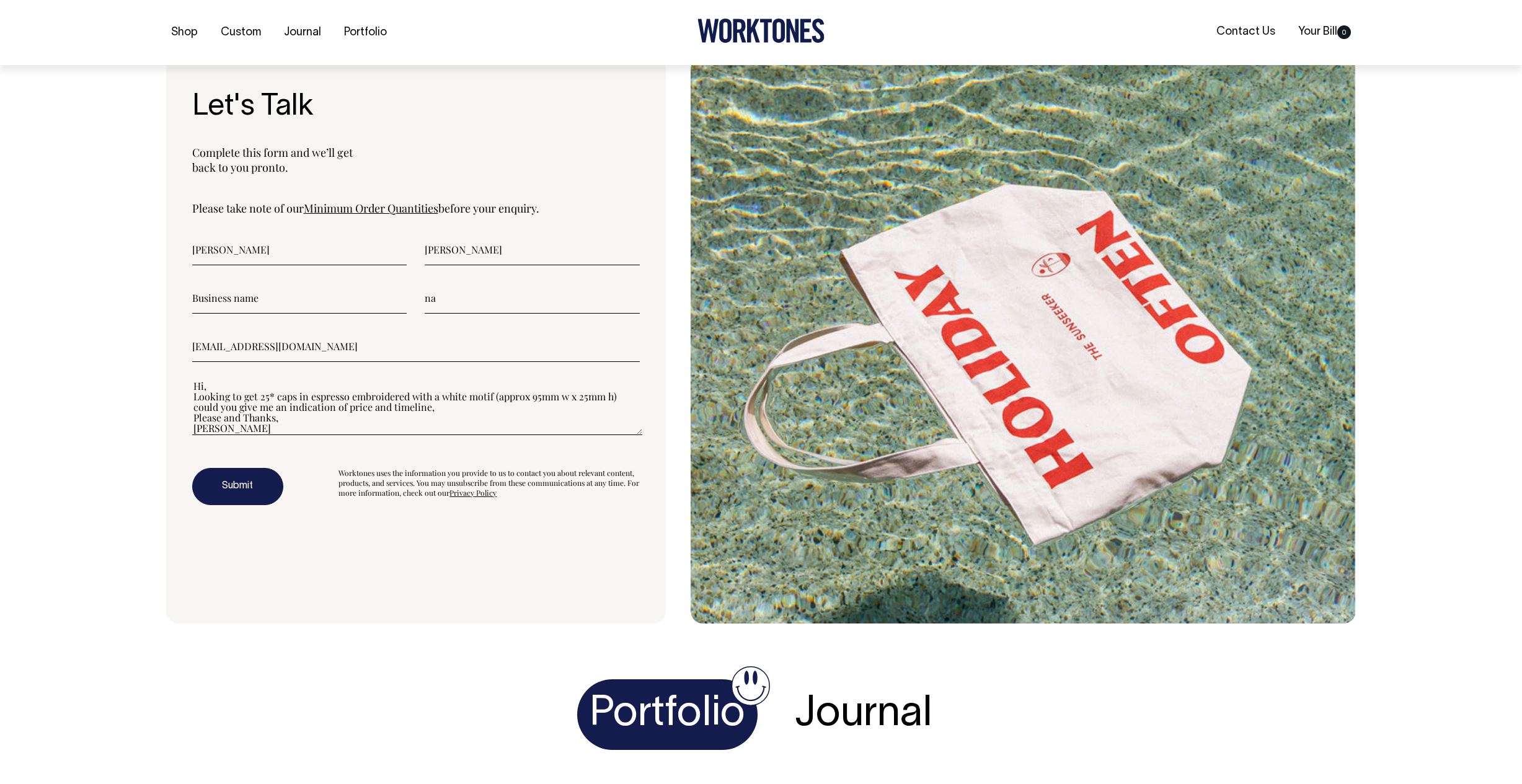
click at [360, 425] on textarea"] "Hi, Looking to get 25* caps in espresso embroidered with a white motif (approx …" at bounding box center [417, 407] width 450 height 56
click at [368, 421] on textarea"] "Hi, Looking to get 25* caps in espresso embroidered with a white motif (approx …" at bounding box center [417, 407] width 450 height 56
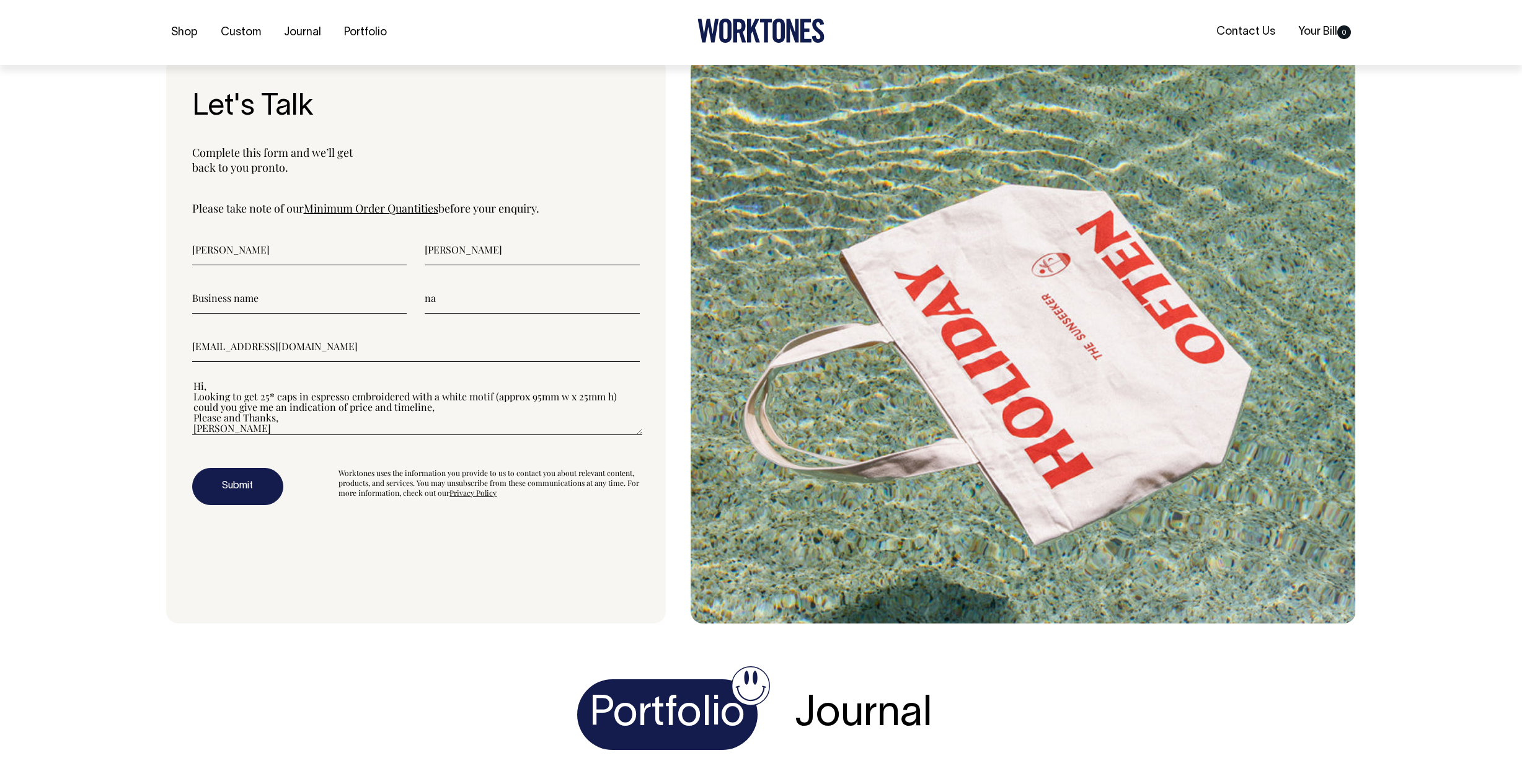
click at [368, 421] on textarea"] "Hi, Looking to get 25* caps in espresso embroidered with a white motif (approx …" at bounding box center [417, 407] width 450 height 56
click at [376, 422] on textarea"] "Hi, Looking to get 25* caps in espresso embroidered with a white motif (approx …" at bounding box center [417, 407] width 450 height 56
click at [382, 423] on textarea"] "Hi, Looking to get 25* caps in espresso embroidered with a white motif (approx …" at bounding box center [417, 407] width 450 height 56
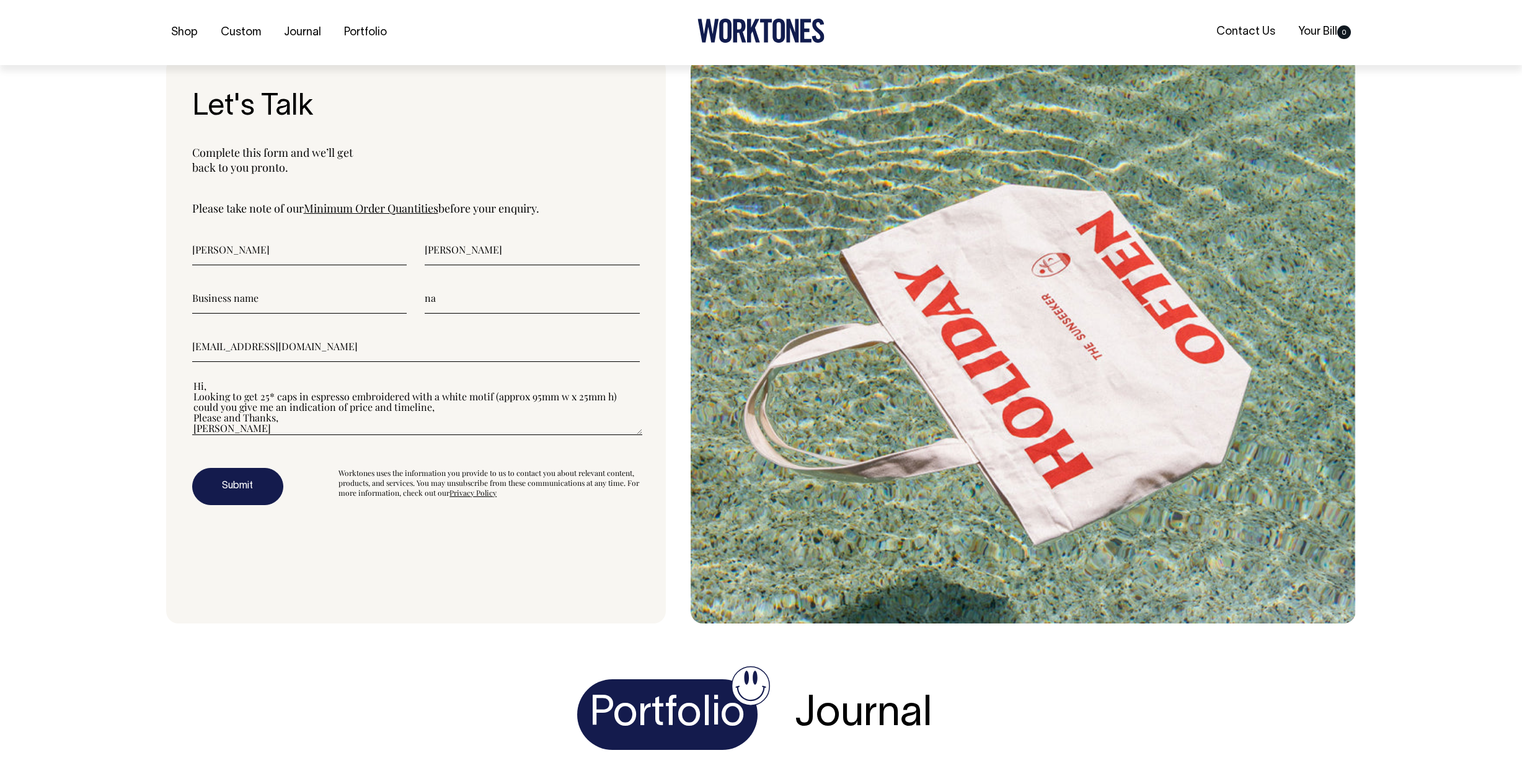
click at [382, 423] on textarea"] "Hi, Looking to get 25* caps in espresso embroidered with a white motif (approx …" at bounding box center [417, 407] width 450 height 56
click at [343, 429] on textarea"] "Hi, Looking to get 25* caps in espresso embroidered with a white motif (approx …" at bounding box center [417, 407] width 450 height 56
click at [310, 432] on textarea"] "Hi, Looking to get 25* caps in espresso embroidered with a white motif (approx …" at bounding box center [417, 407] width 450 height 56
drag, startPoint x: 455, startPoint y: 430, endPoint x: 439, endPoint y: 427, distance: 16.3
click at [433, 428] on textarea"] "Hi, Looking to get 25* caps in espresso embroidered with a white motif (approx …" at bounding box center [417, 407] width 450 height 56
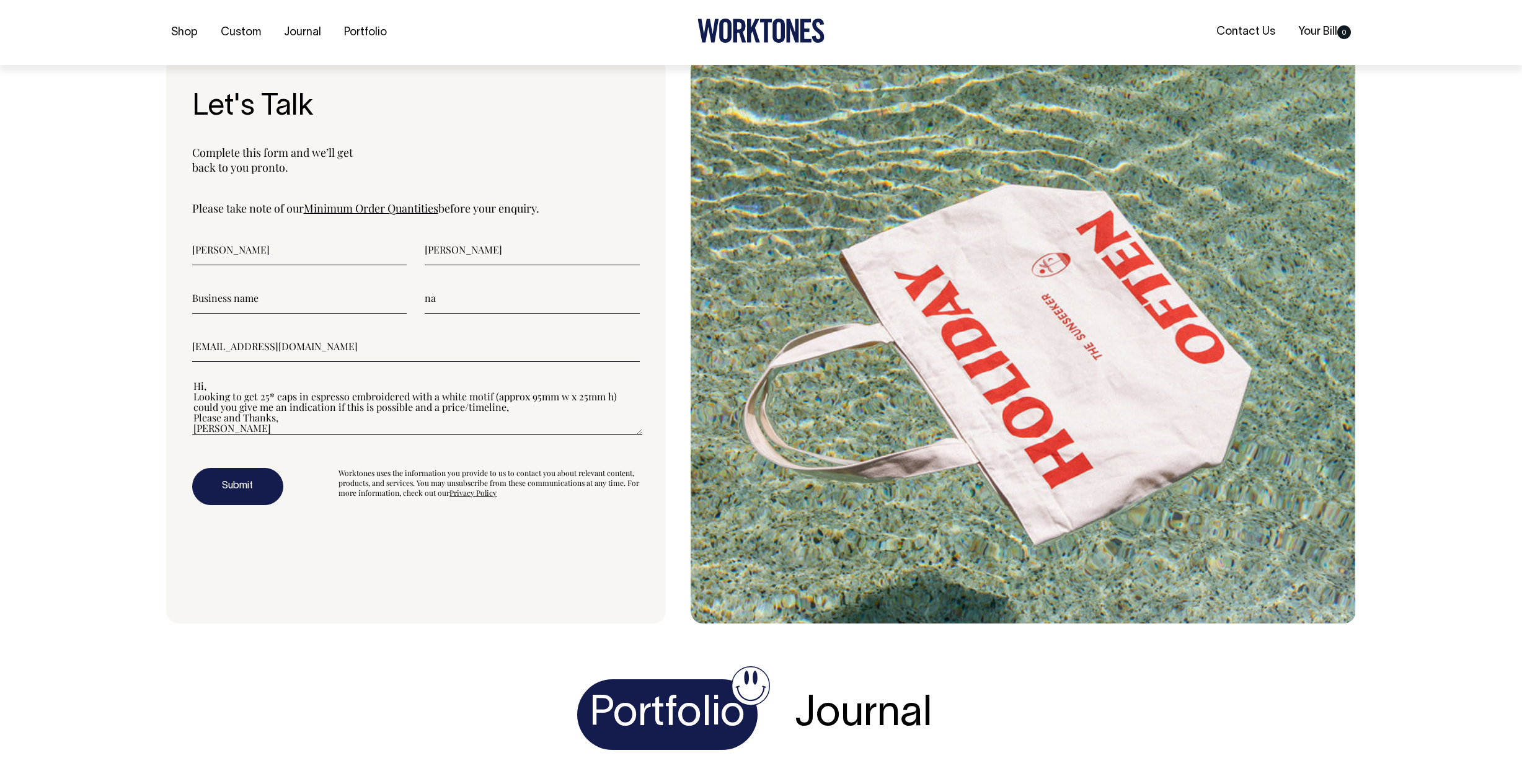
click at [260, 419] on textarea"] "Hi, Looking to get 25* caps in espresso embroidered with a white motif (approx …" at bounding box center [417, 407] width 450 height 56
click at [338, 216] on link "Minimum Order Quantities" at bounding box center [371, 208] width 135 height 15
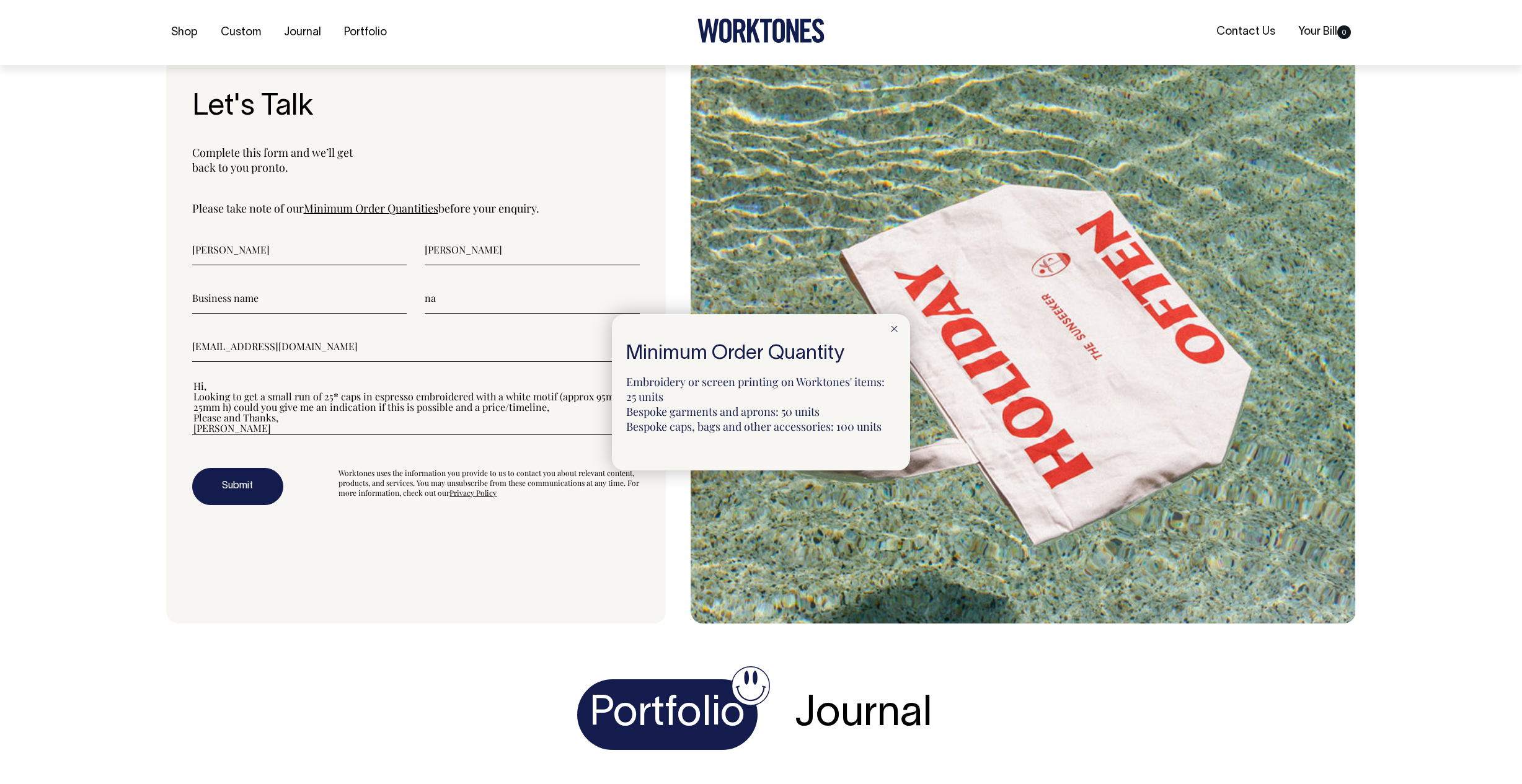
drag, startPoint x: 696, startPoint y: 398, endPoint x: 699, endPoint y: 392, distance: 6.7
click at [615, 381] on div "Minimum Order Quantity Embroidery or screen printing on Worktones' items: 25 un…" at bounding box center [761, 392] width 298 height 156
click at [659, 429] on p "Embroidery or screen printing on Worktones' items: 25 units Bespoke garments an…" at bounding box center [761, 404] width 269 height 60
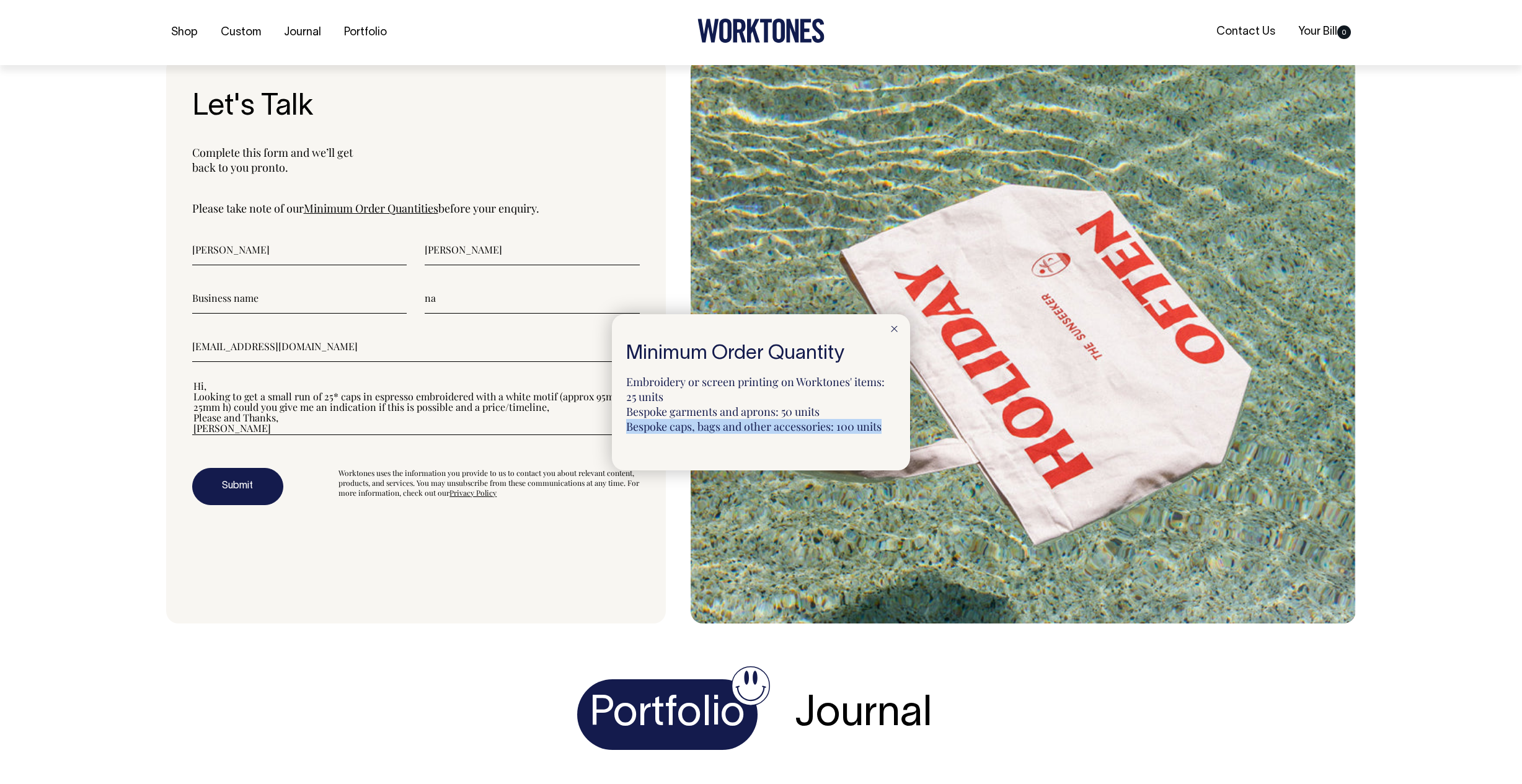
click at [822, 423] on p "Embroidery or screen printing on Worktones' items: 25 units Bespoke garments an…" at bounding box center [761, 404] width 269 height 60
click at [811, 412] on p "Embroidery or screen printing on Worktones' items: 25 units Bespoke garments an…" at bounding box center [761, 404] width 269 height 60
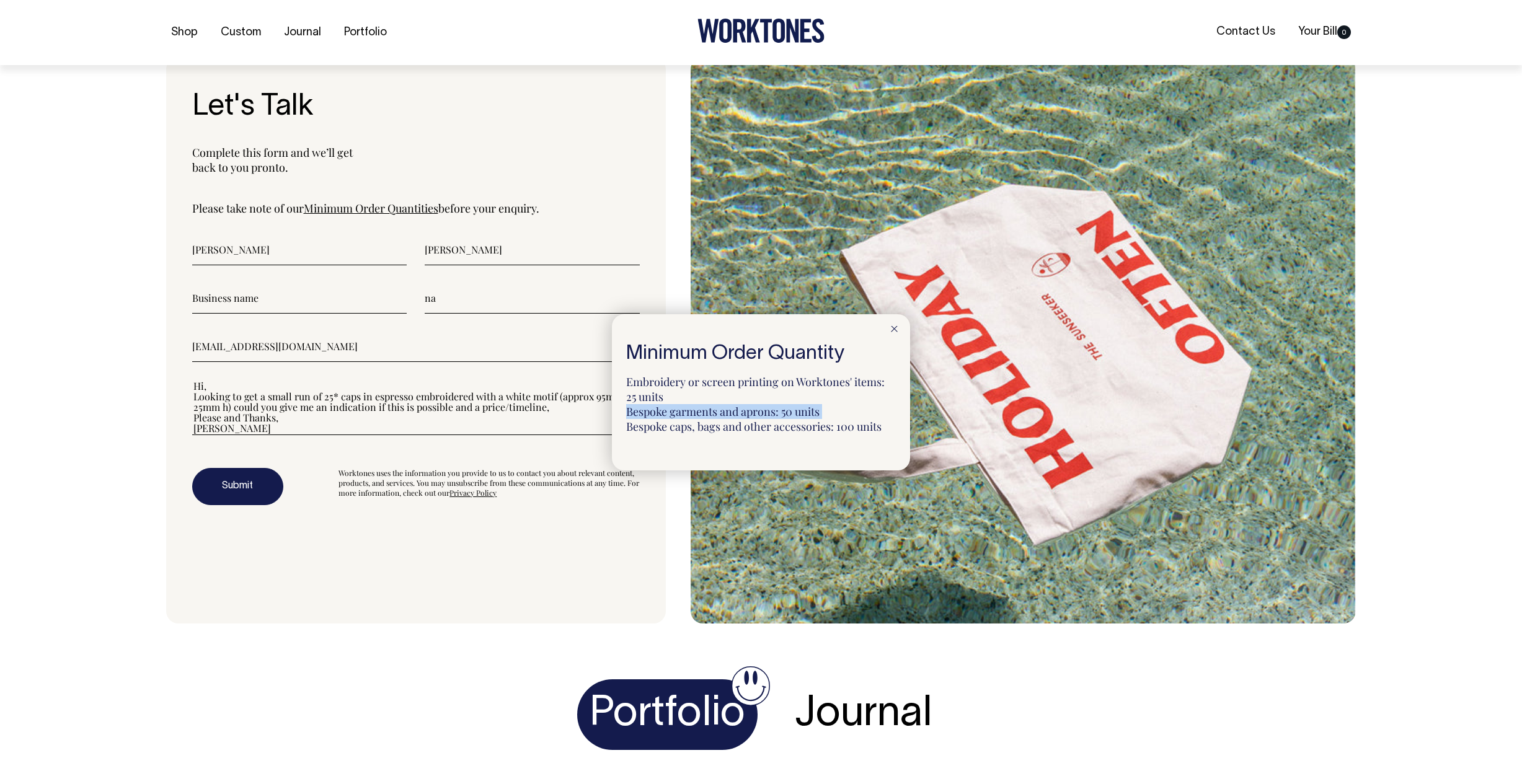
click at [811, 412] on p "Embroidery or screen printing on Worktones' items: 25 units Bespoke garments an…" at bounding box center [761, 404] width 269 height 60
drag, startPoint x: 804, startPoint y: 420, endPoint x: 813, endPoint y: 417, distance: 9.5
click at [809, 420] on p "Embroidery or screen printing on Worktones' items: 25 units Bespoke garments an…" at bounding box center [761, 404] width 269 height 60
click at [896, 329] on icon at bounding box center [894, 329] width 6 height 6
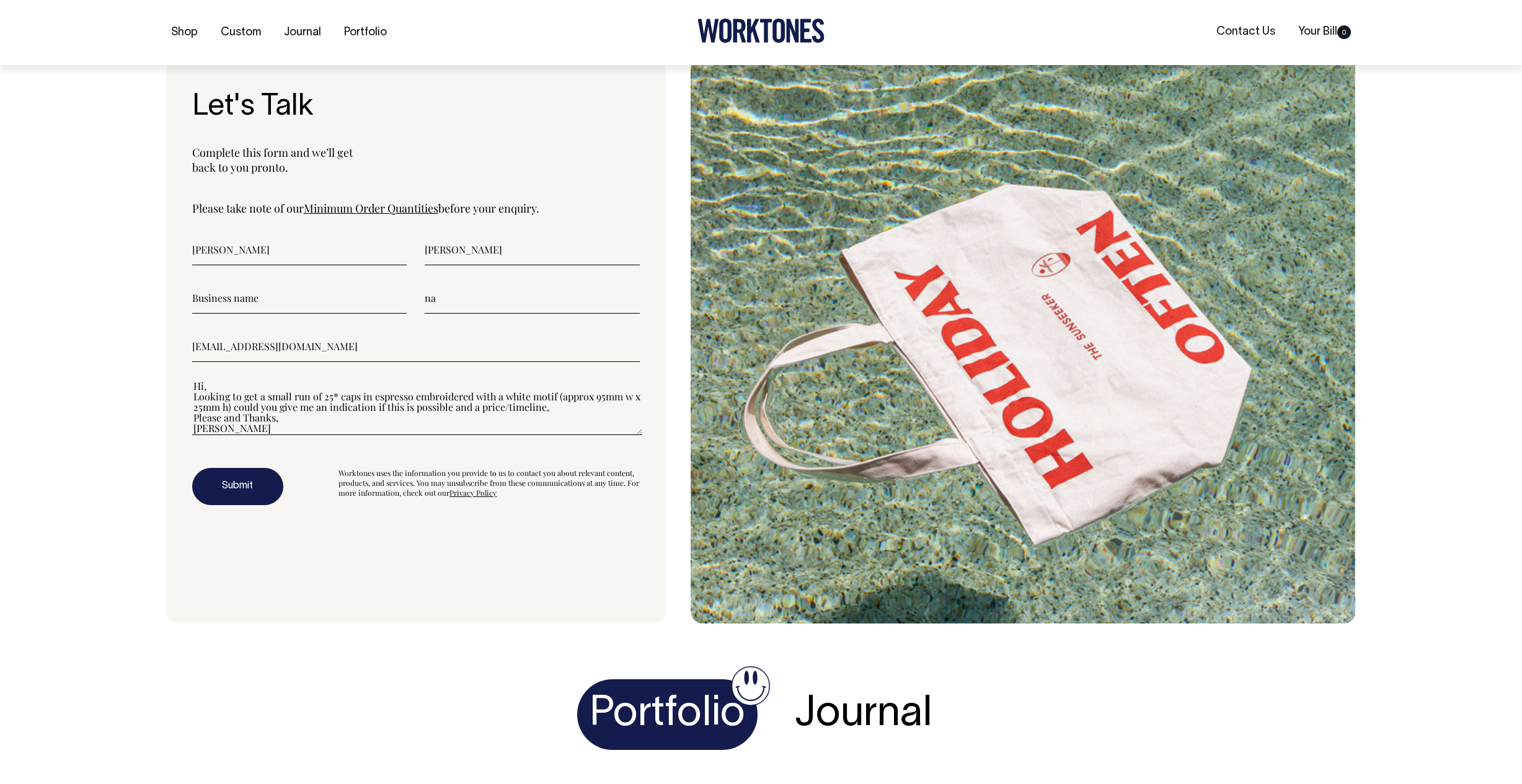
click at [285, 434] on textarea"] "Hi, Looking to get a small run of 25* caps in espresso embroidered with a white…" at bounding box center [417, 407] width 450 height 56
click at [376, 425] on textarea"] "Hi, Looking to get a small run of 25* caps in espresso embroidered with a white…" at bounding box center [417, 407] width 450 height 56
click at [441, 417] on textarea"] "Hi, Looking to get a small run of 25* caps in espresso embroidered with a white…" at bounding box center [417, 407] width 450 height 56
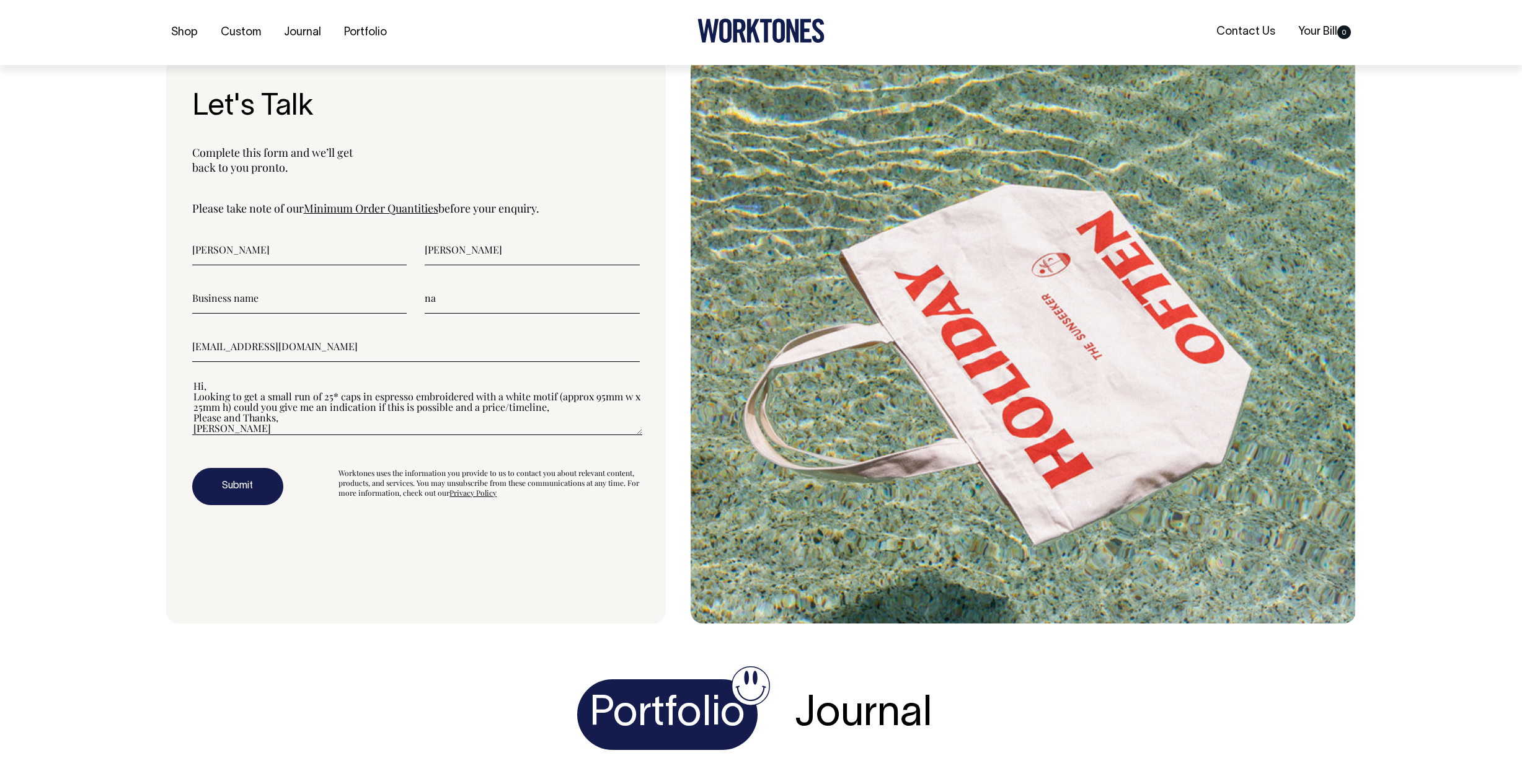
click at [441, 417] on textarea"] "Hi, Looking to get a small run of 25* caps in espresso embroidered with a white…" at bounding box center [417, 407] width 450 height 56
click at [451, 416] on textarea"] "Hi, Looking to get a small run of 25* caps in espresso embroidered with a white…" at bounding box center [417, 407] width 450 height 56
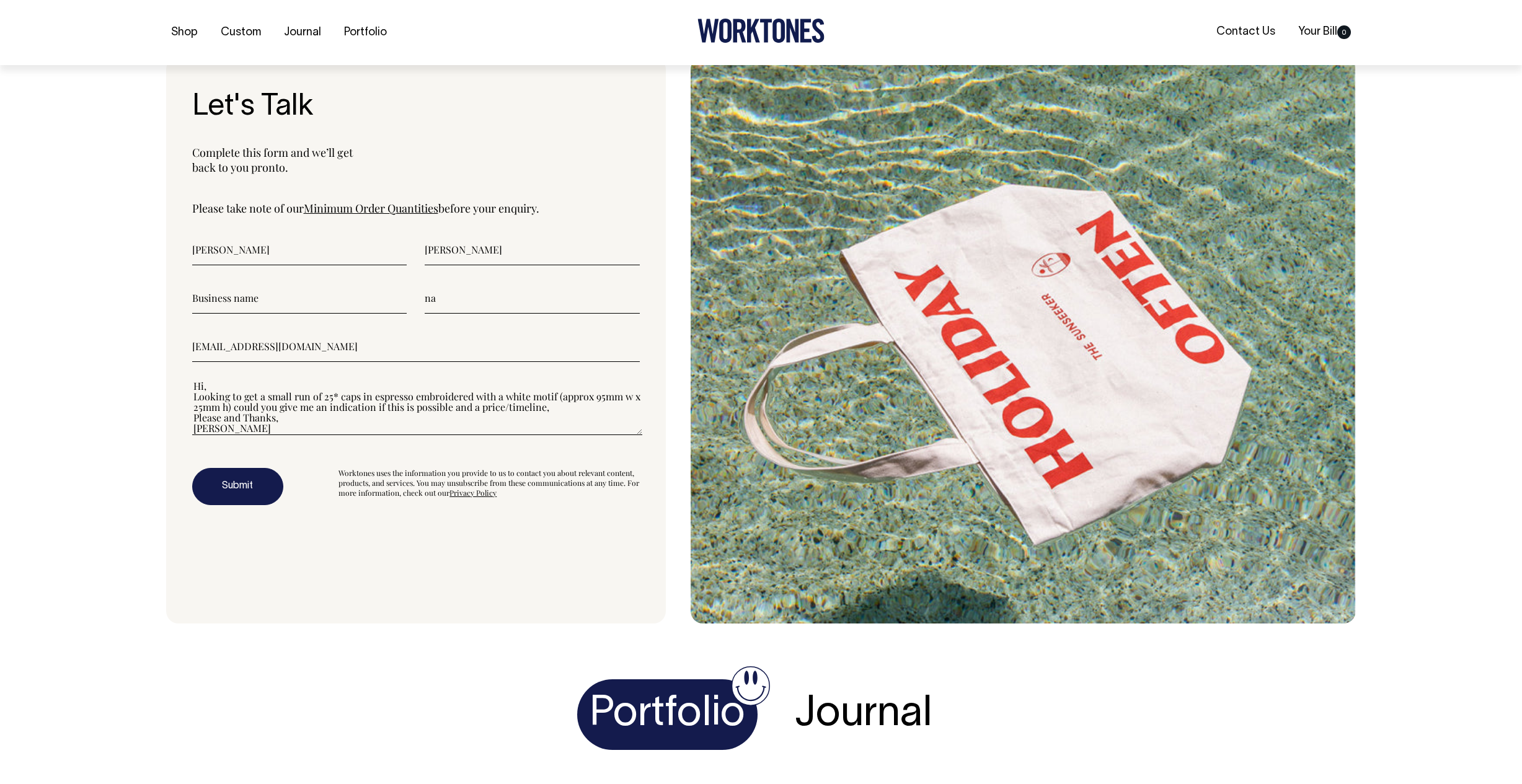
click at [426, 420] on textarea"] "Hi, Looking to get a small run of 25* caps in espresso embroidered with a white…" at bounding box center [417, 407] width 450 height 56
click at [258, 431] on textarea"] "Hi, Looking to get a small run of 25* caps in espresso embroidered with a white…" at bounding box center [417, 407] width 450 height 56
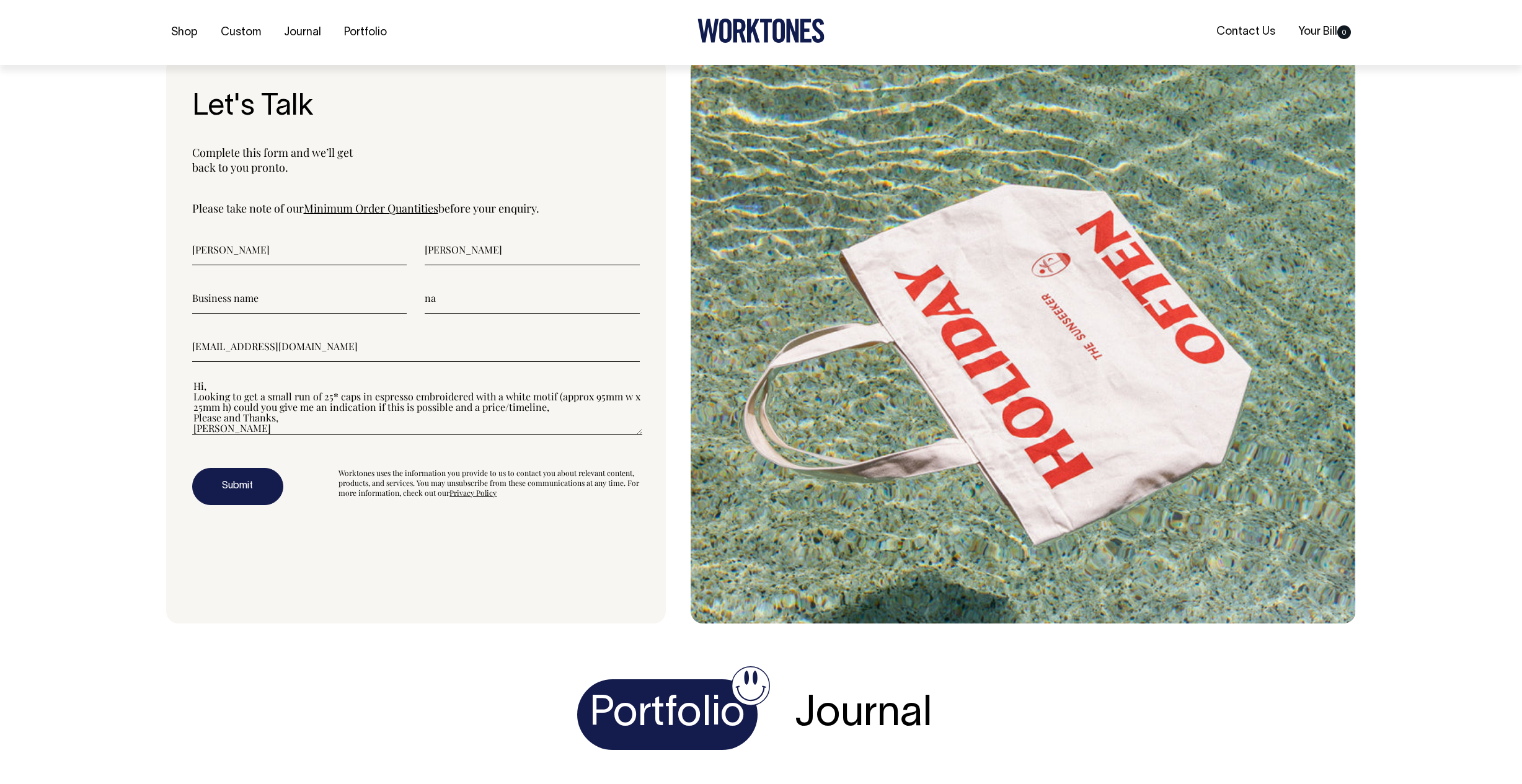
click at [405, 427] on textarea"] "Hi, Looking to get a small run of 25* caps in espresso embroidered with a white…" at bounding box center [417, 407] width 450 height 56
click at [432, 431] on textarea"] "Hi, Looking to get a small run of 25* caps in espresso embroidered with a white…" at bounding box center [417, 407] width 450 height 56
click at [414, 431] on textarea"] "Hi, Looking to get a small run of 25* caps in espresso embroidered with a white…" at bounding box center [417, 407] width 450 height 56
click at [476, 429] on textarea"] "Hi, Looking to get a small run of 25* caps in espresso embroidered with a white…" at bounding box center [417, 407] width 450 height 56
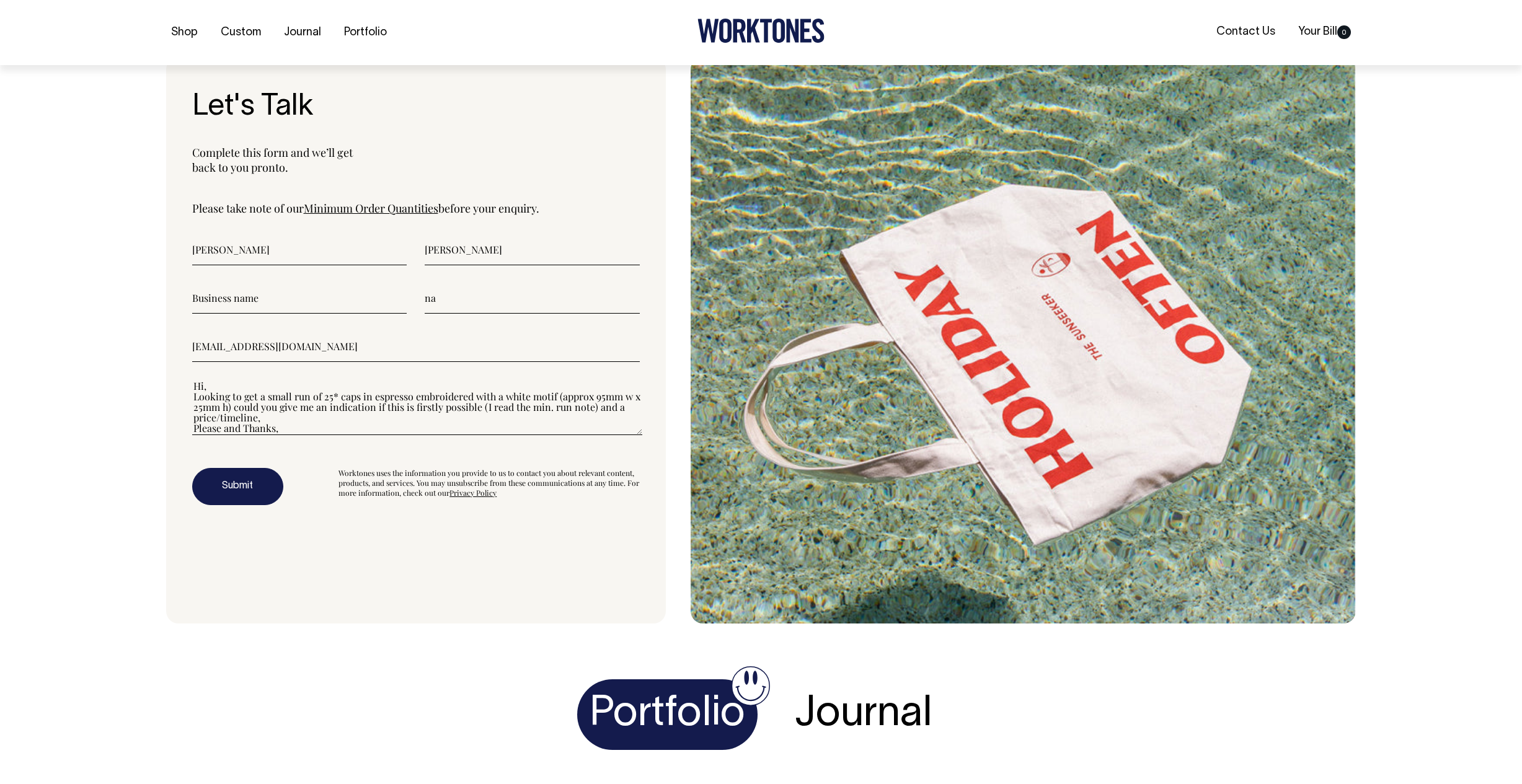
click at [293, 435] on textarea"] "Hi, Looking to get a small run of 25* caps in espresso embroidered with a white…" at bounding box center [417, 407] width 450 height 56
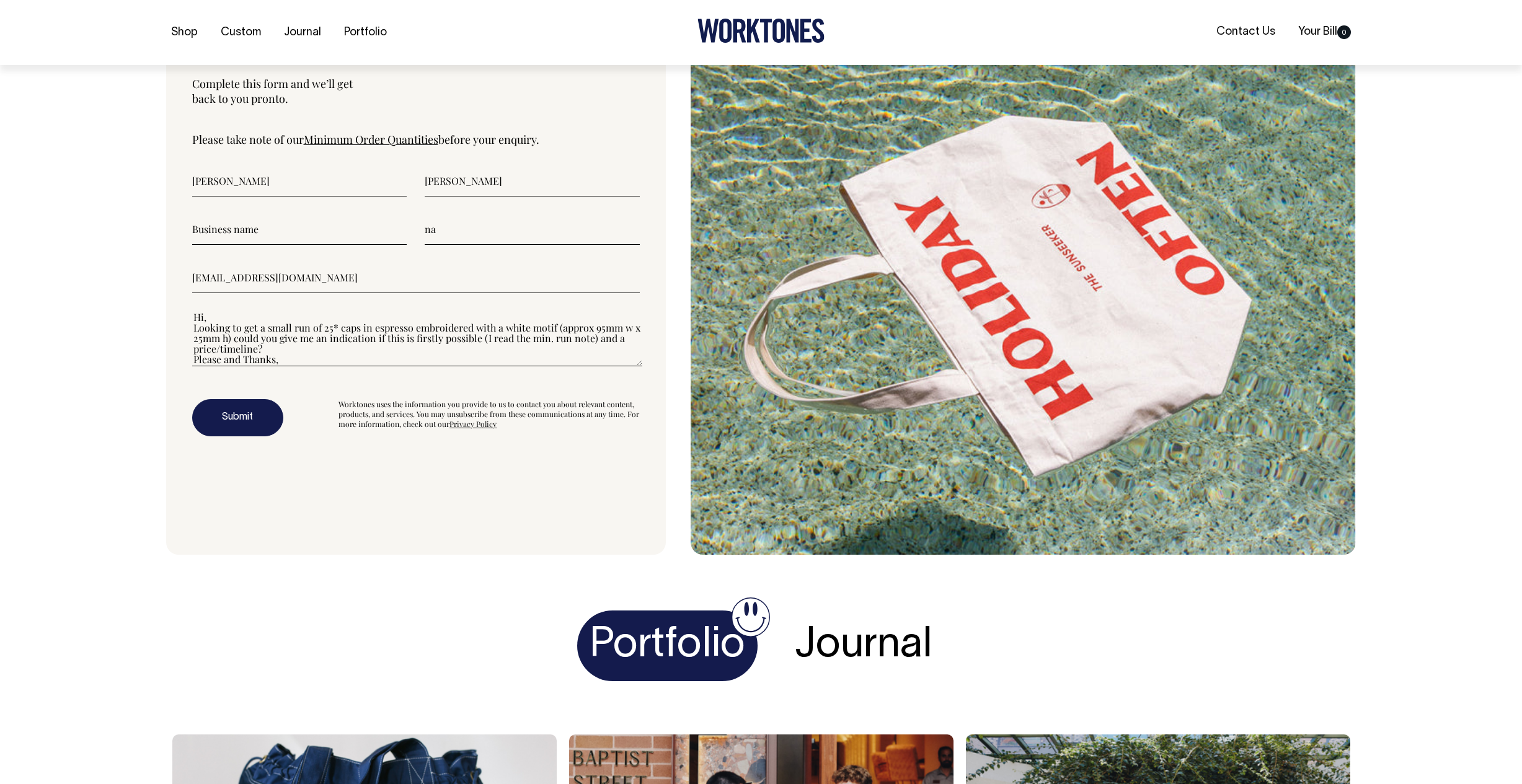
click at [295, 366] on textarea"] "Hi, Looking to get a small run of 25* caps in espresso embroidered with a white…" at bounding box center [417, 338] width 450 height 56
type textarea"] "Hi, Looking to get a small run of 25* caps in espresso embroidered with a white…"
click at [237, 436] on button "Submit" at bounding box center [237, 417] width 91 height 37
drag, startPoint x: 471, startPoint y: 258, endPoint x: 389, endPoint y: 243, distance: 83.4
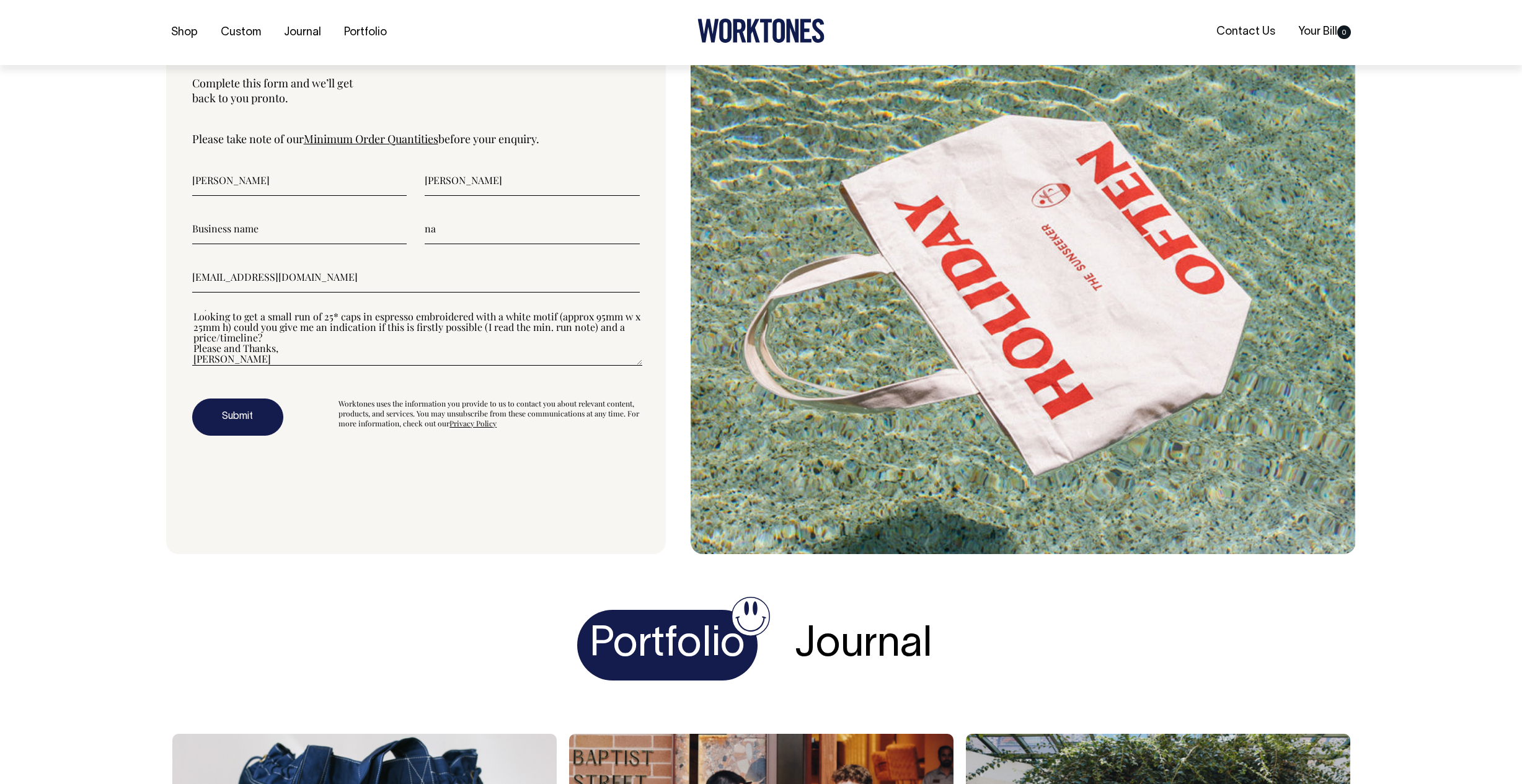
click at [389, 243] on div "na" at bounding box center [415, 229] width 447 height 31
type input"] "0416353817"
type input"] "TBWA Sydney"
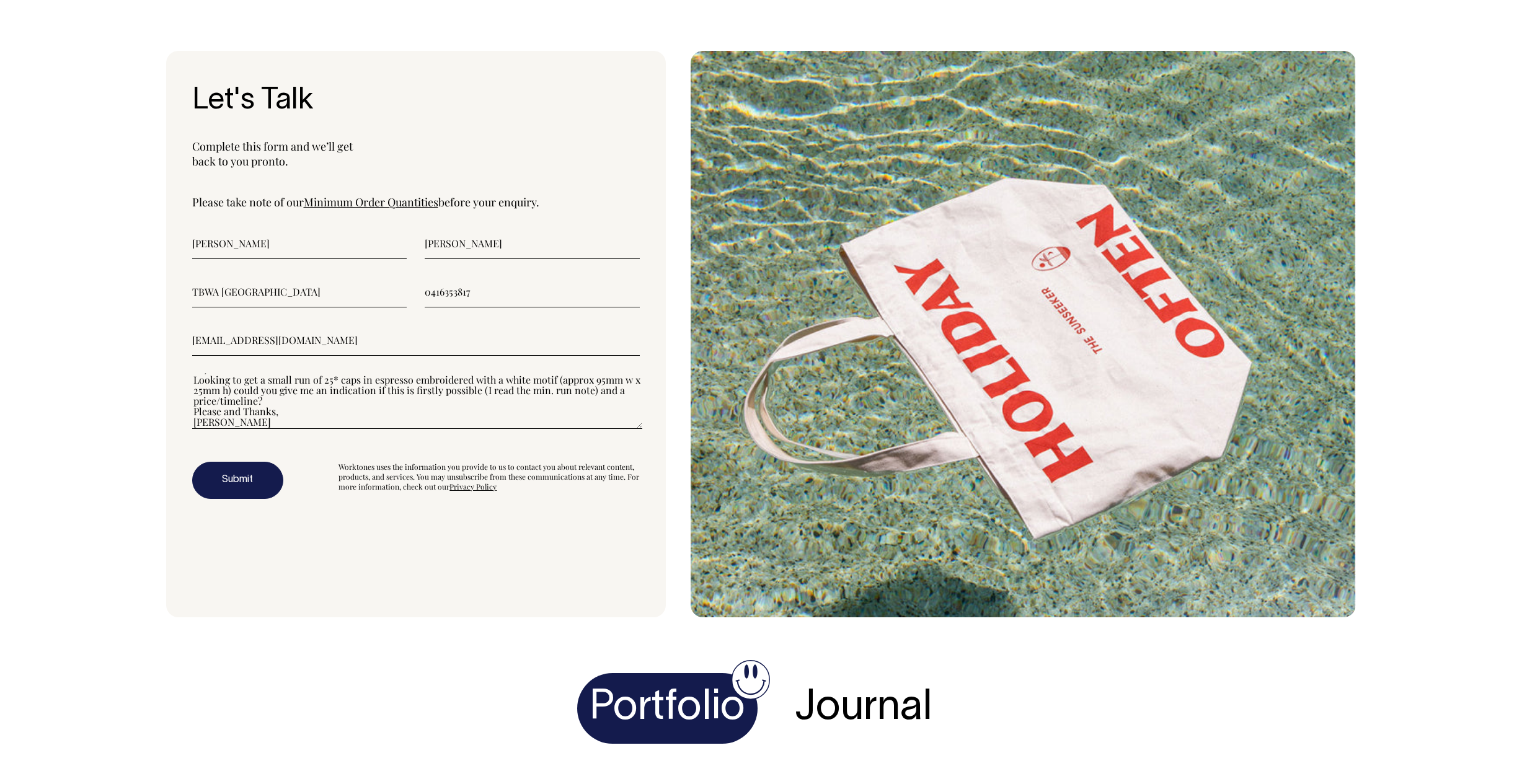
scroll to position [4291, 0]
type input"] "0416353817"
click at [296, 429] on textarea"] "Hi, Looking to get a small run of 25* caps in espresso embroidered with a white…" at bounding box center [417, 400] width 450 height 56
click at [243, 499] on button "Submit" at bounding box center [237, 480] width 91 height 37
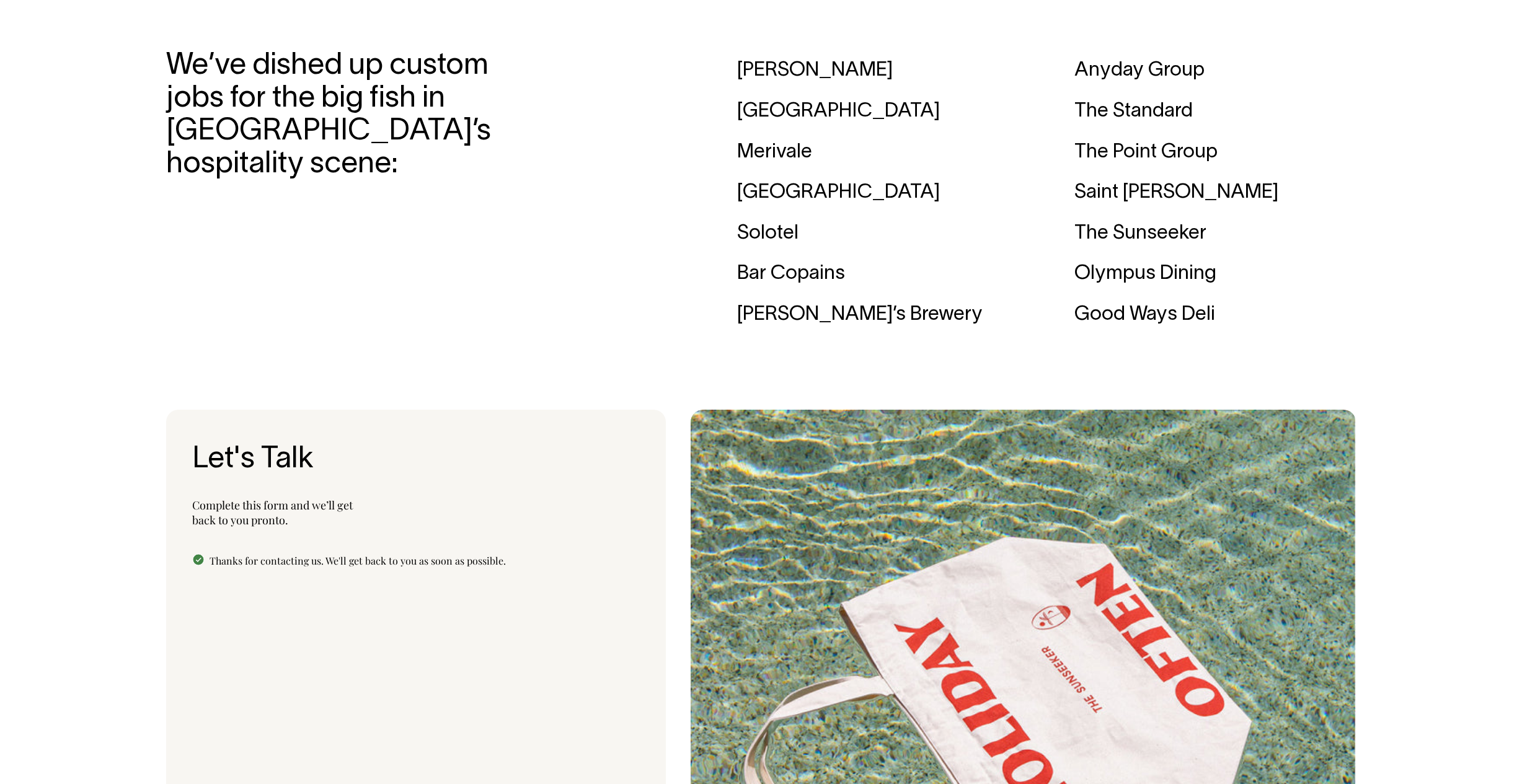
scroll to position [3931, 0]
